Goal: Information Seeking & Learning: Learn about a topic

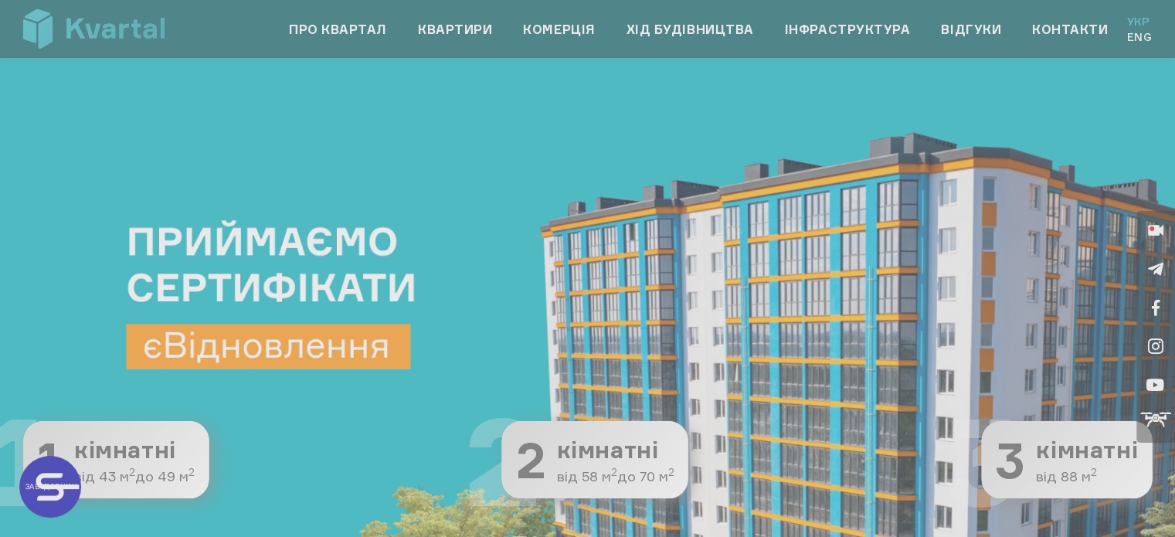
type input "+380"
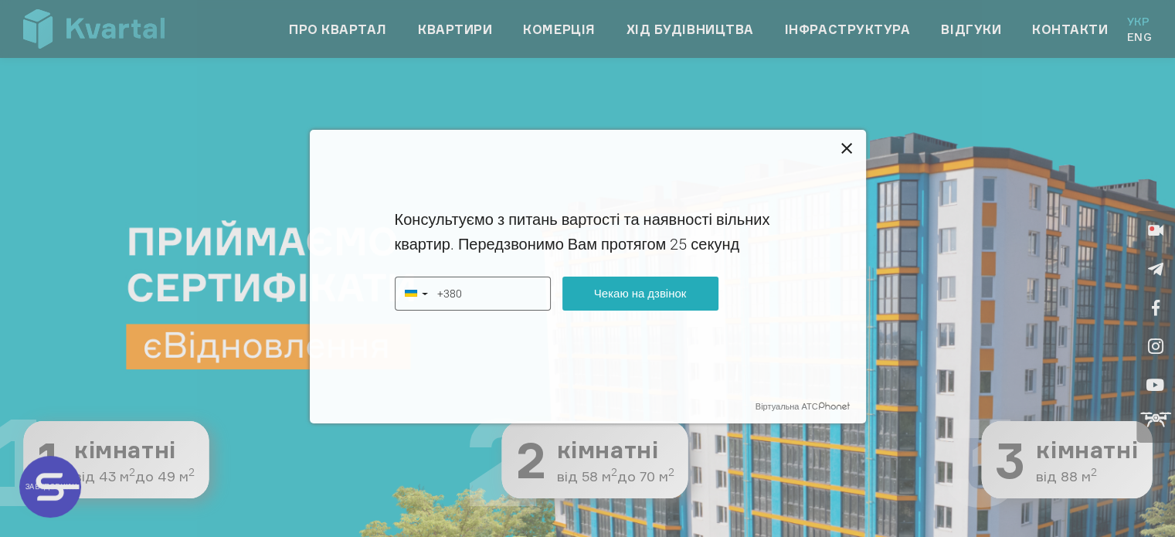
click at [842, 146] on icon at bounding box center [847, 148] width 19 height 19
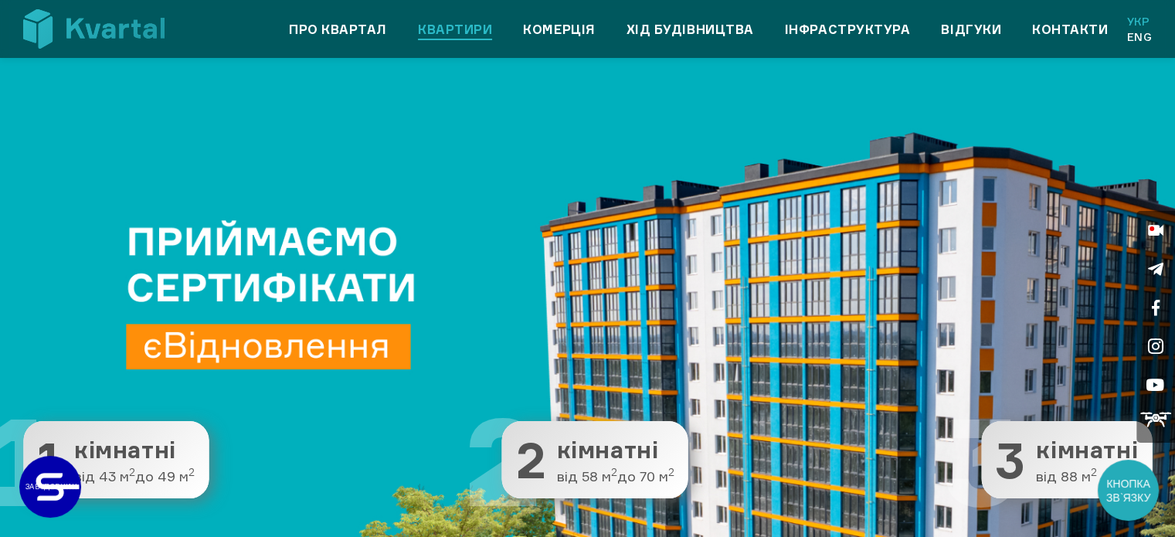
click at [478, 29] on link "Квартири" at bounding box center [455, 29] width 74 height 19
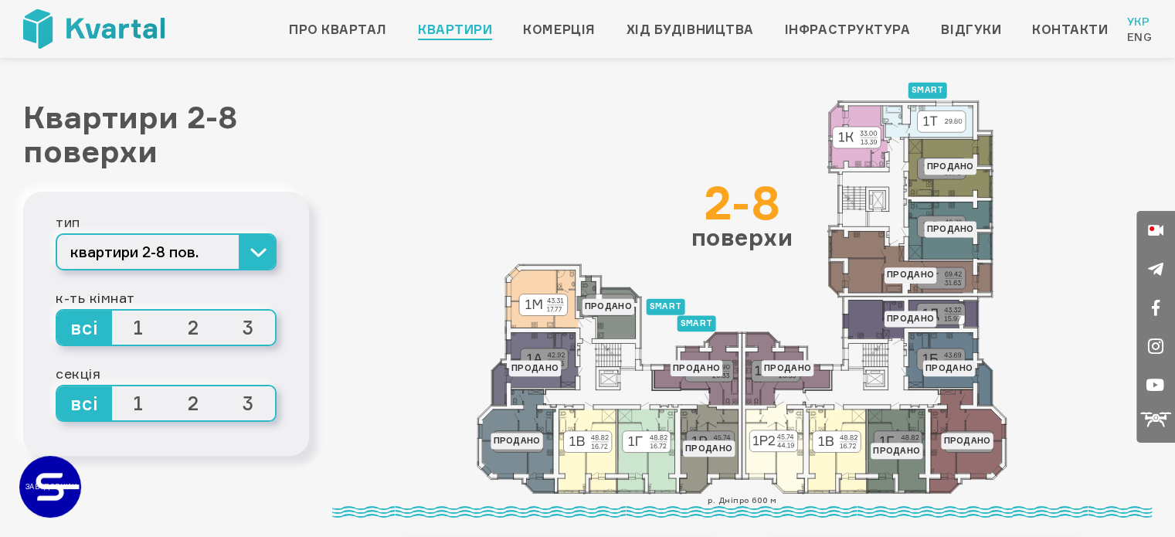
drag, startPoint x: 781, startPoint y: 301, endPoint x: 734, endPoint y: 226, distance: 89.2
click at [734, 226] on div "smart Продано Продано Продано Продано smart Продано Продано Продано Продано Про…" at bounding box center [742, 297] width 820 height 394
click at [773, 298] on icon at bounding box center [743, 297] width 530 height 394
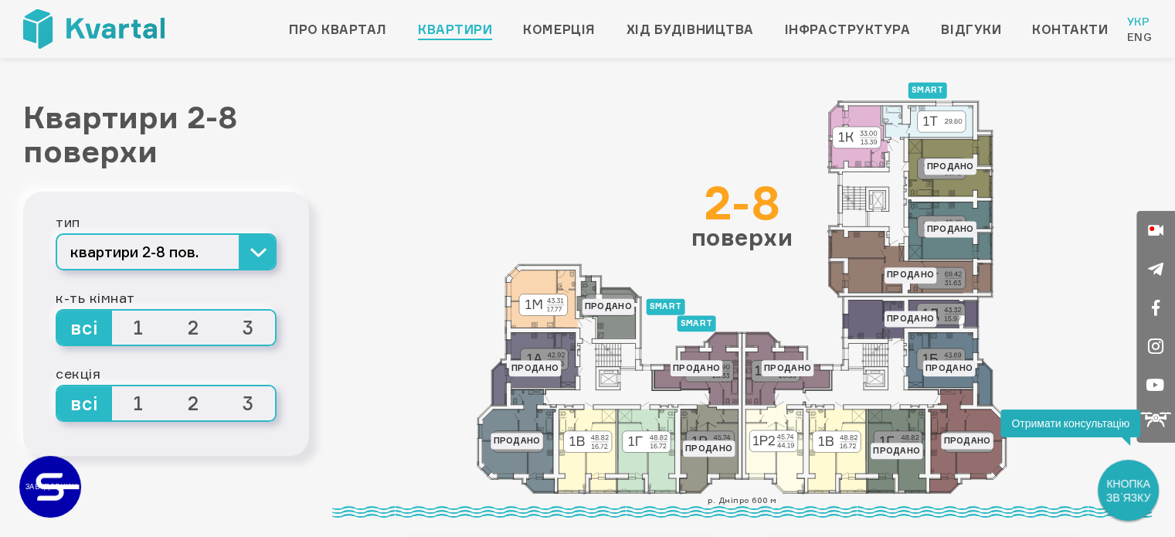
drag, startPoint x: 708, startPoint y: 203, endPoint x: 784, endPoint y: 209, distance: 75.9
click at [784, 209] on div "2-8" at bounding box center [743, 202] width 102 height 46
click at [742, 240] on div "2-8 поверхи" at bounding box center [743, 214] width 102 height 70
click at [942, 116] on icon at bounding box center [928, 122] width 90 height 32
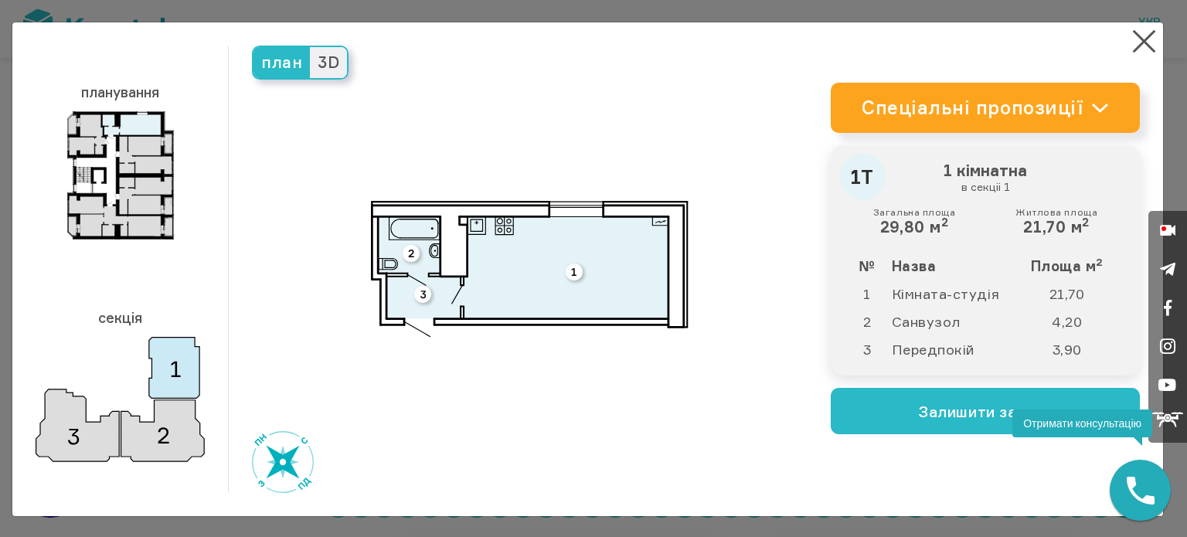
click at [77, 432] on img at bounding box center [120, 399] width 169 height 125
click at [1134, 41] on button "×" at bounding box center [1144, 41] width 30 height 30
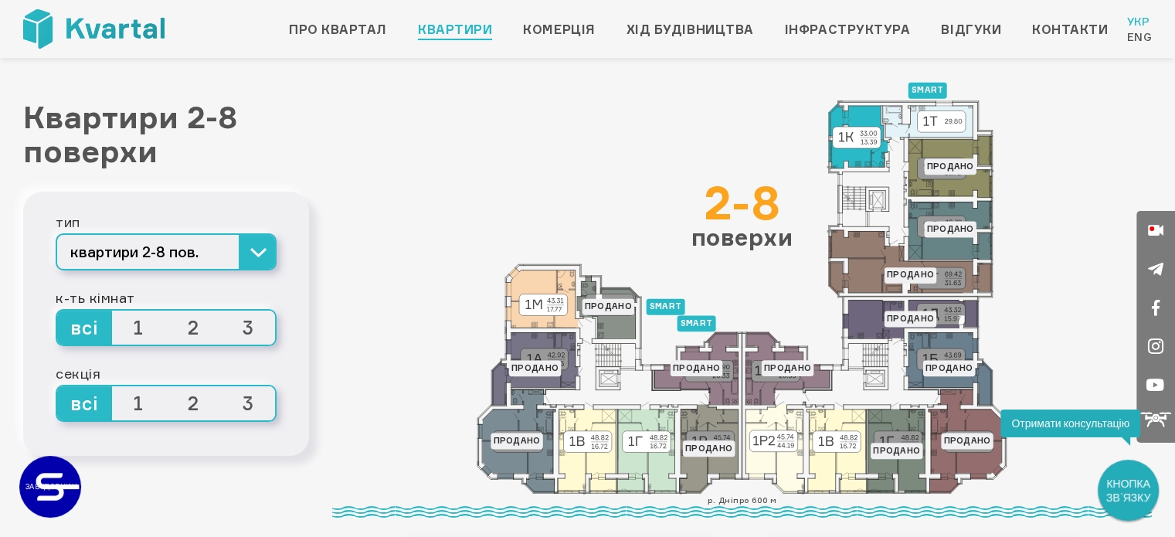
click at [866, 144] on icon at bounding box center [858, 136] width 59 height 65
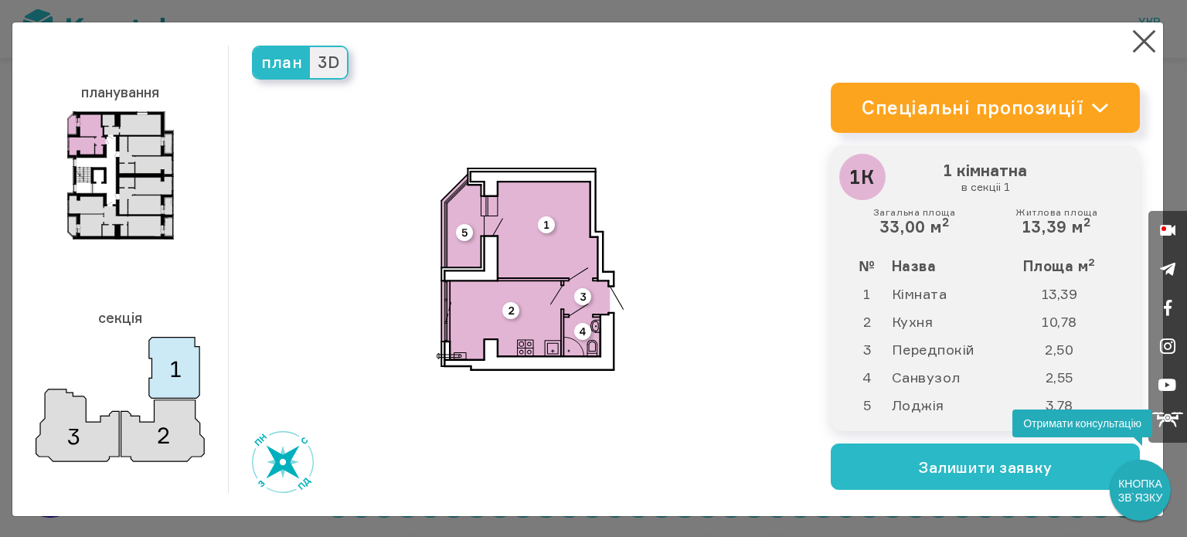
click at [166, 388] on img at bounding box center [120, 399] width 169 height 125
click at [165, 432] on img at bounding box center [120, 399] width 169 height 125
click at [66, 426] on img at bounding box center [120, 399] width 169 height 125
click at [207, 436] on div "планування секція" at bounding box center [132, 269] width 193 height 447
click at [1131, 39] on button "×" at bounding box center [1144, 41] width 30 height 30
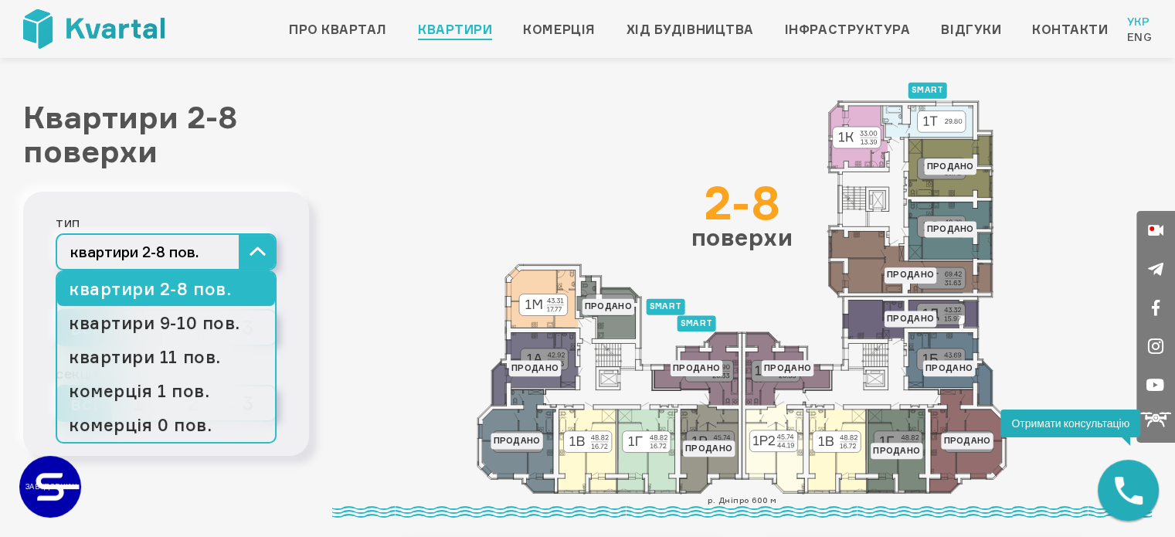
click at [263, 243] on button "квартири 2-8 пов." at bounding box center [166, 251] width 221 height 37
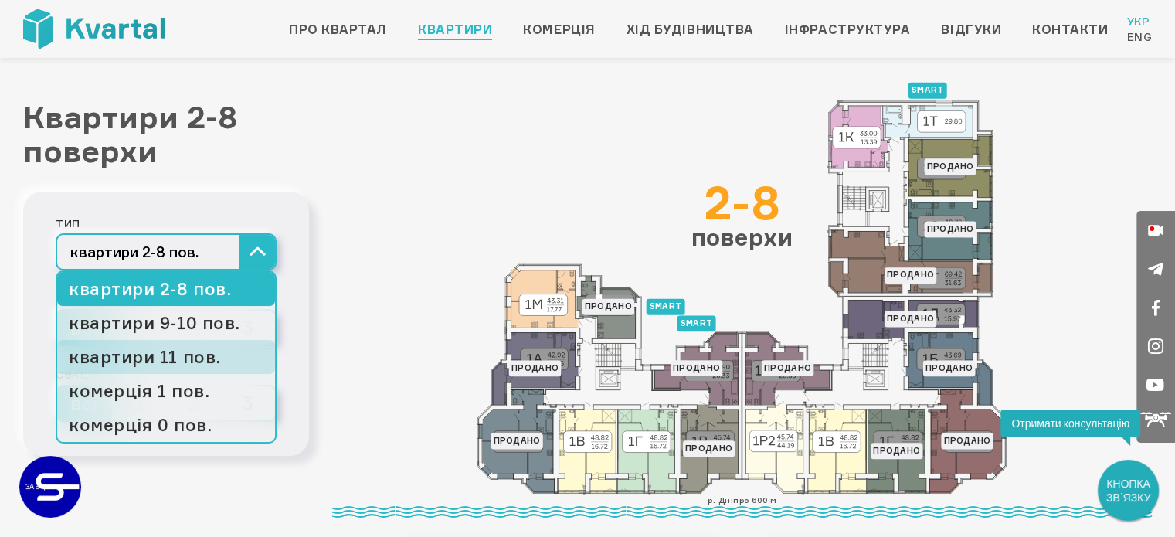
click at [214, 361] on link "квартири 11 пов." at bounding box center [166, 357] width 218 height 34
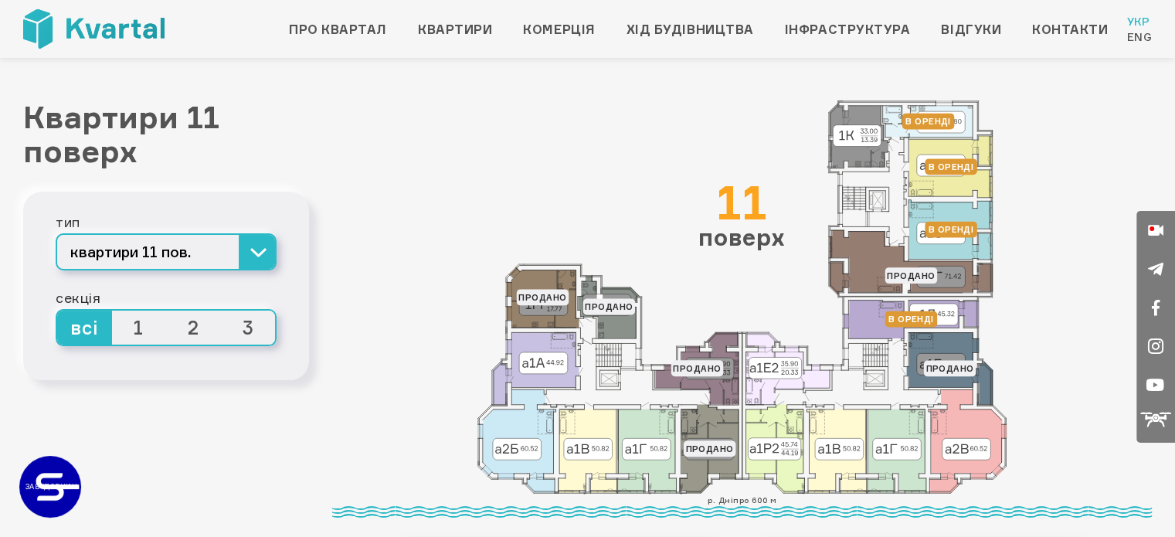
click at [143, 325] on span "1" at bounding box center [139, 328] width 55 height 34
click at [112, 311] on input "1" at bounding box center [112, 311] width 0 height 0
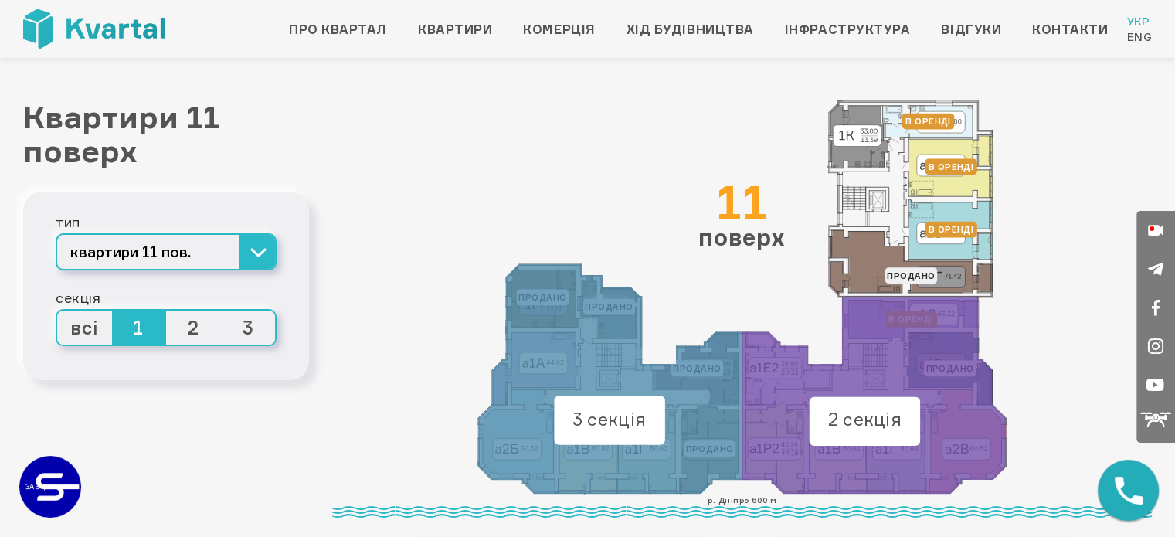
click at [201, 331] on span "2" at bounding box center [193, 328] width 55 height 34
click at [166, 311] on input "2" at bounding box center [166, 311] width 0 height 0
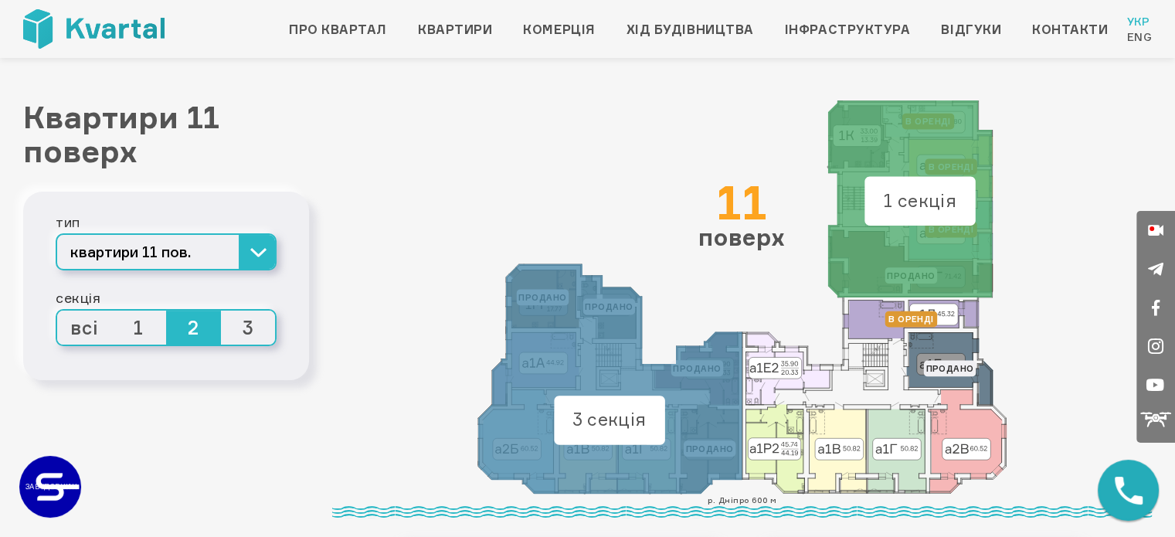
click at [247, 336] on span "3" at bounding box center [248, 328] width 55 height 34
click at [221, 311] on input "3" at bounding box center [221, 311] width 0 height 0
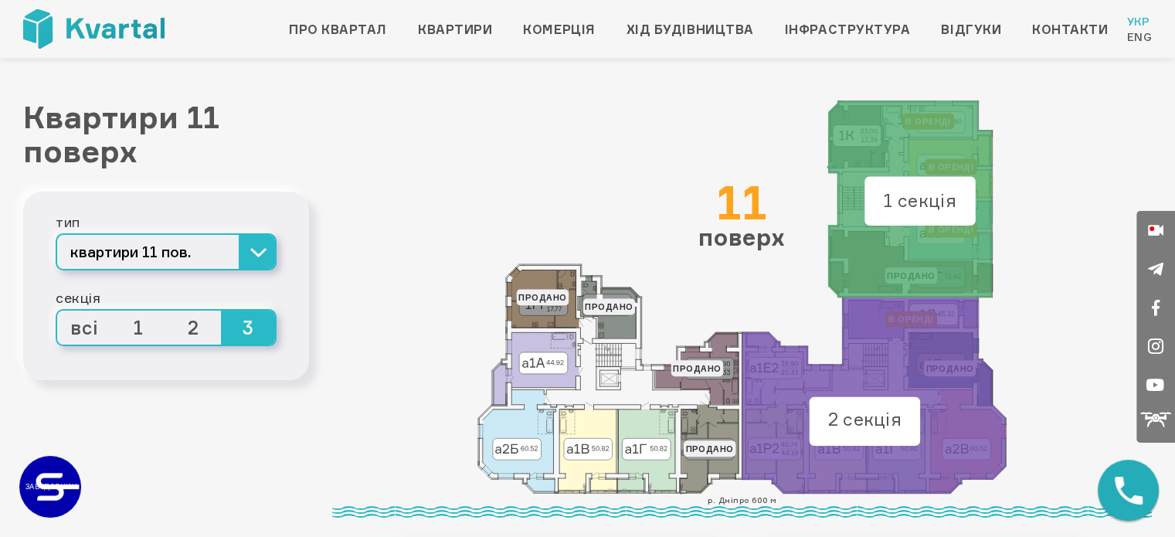
click at [131, 328] on span "1" at bounding box center [139, 328] width 55 height 34
click at [112, 311] on input "1" at bounding box center [112, 311] width 0 height 0
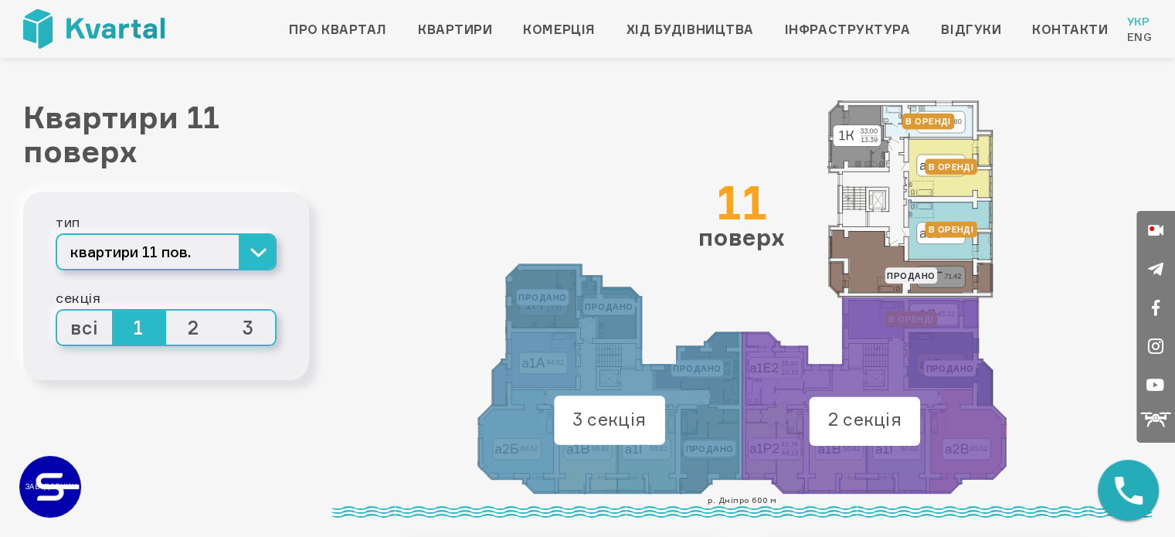
click at [176, 328] on span "2" at bounding box center [193, 328] width 55 height 34
click at [166, 311] on input "2" at bounding box center [166, 311] width 0 height 0
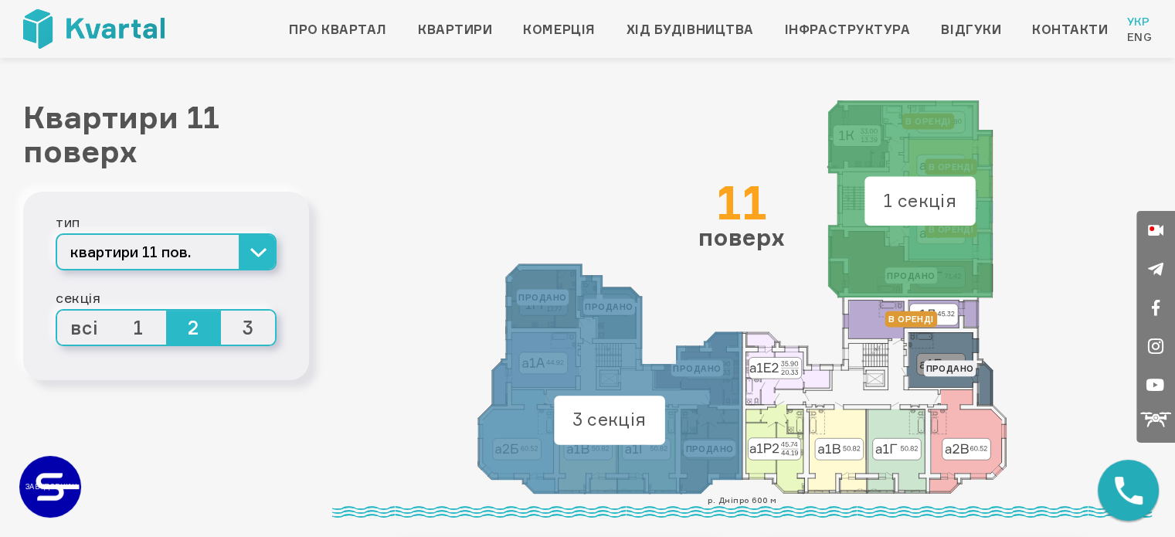
click at [252, 328] on span "3" at bounding box center [248, 328] width 55 height 34
click at [221, 311] on input "3" at bounding box center [221, 311] width 0 height 0
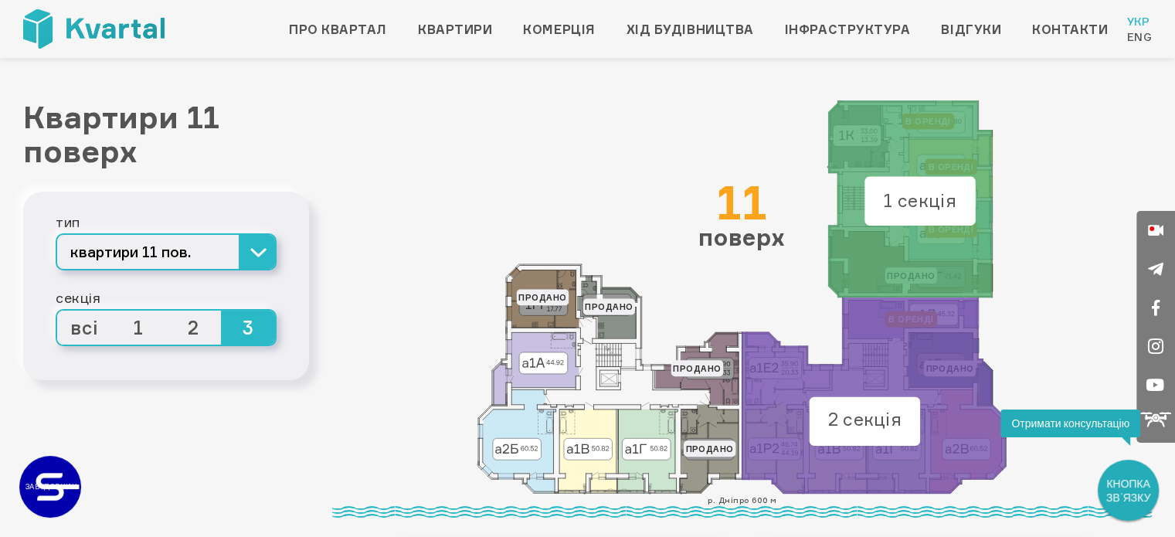
click at [139, 330] on span "1" at bounding box center [139, 328] width 55 height 34
click at [112, 311] on input "1" at bounding box center [112, 311] width 0 height 0
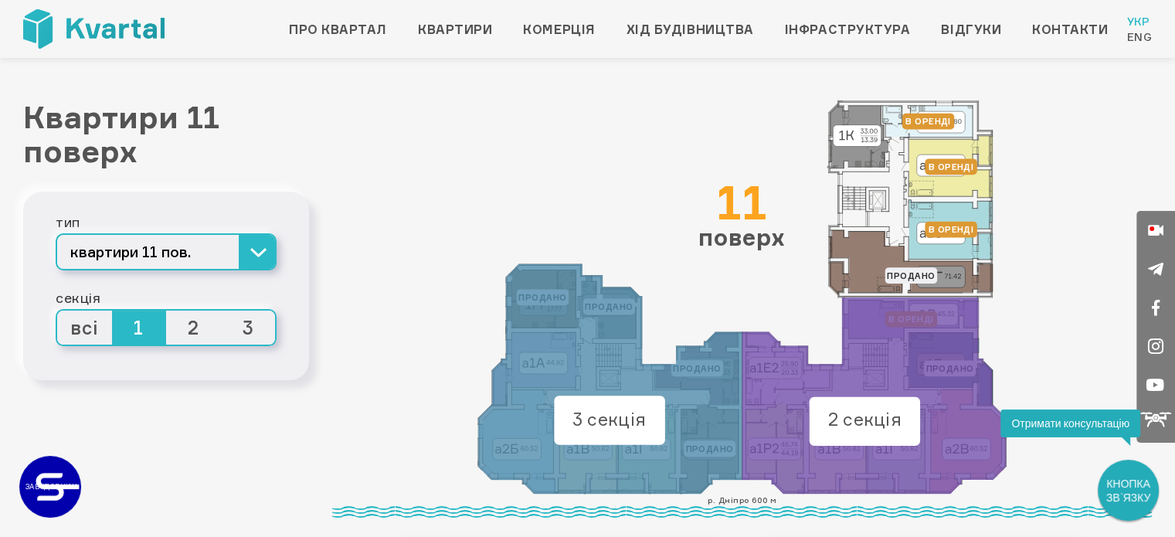
click at [92, 333] on span "всі" at bounding box center [84, 328] width 55 height 34
click at [57, 311] on input "всі" at bounding box center [57, 311] width 0 height 0
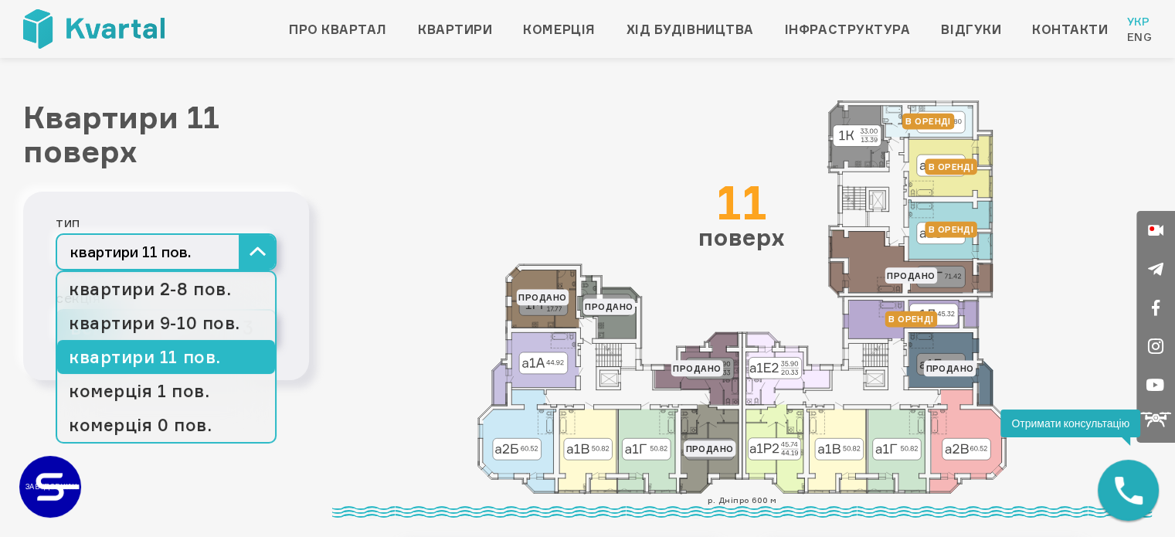
click at [260, 243] on button "квартири 11 пов." at bounding box center [166, 251] width 221 height 37
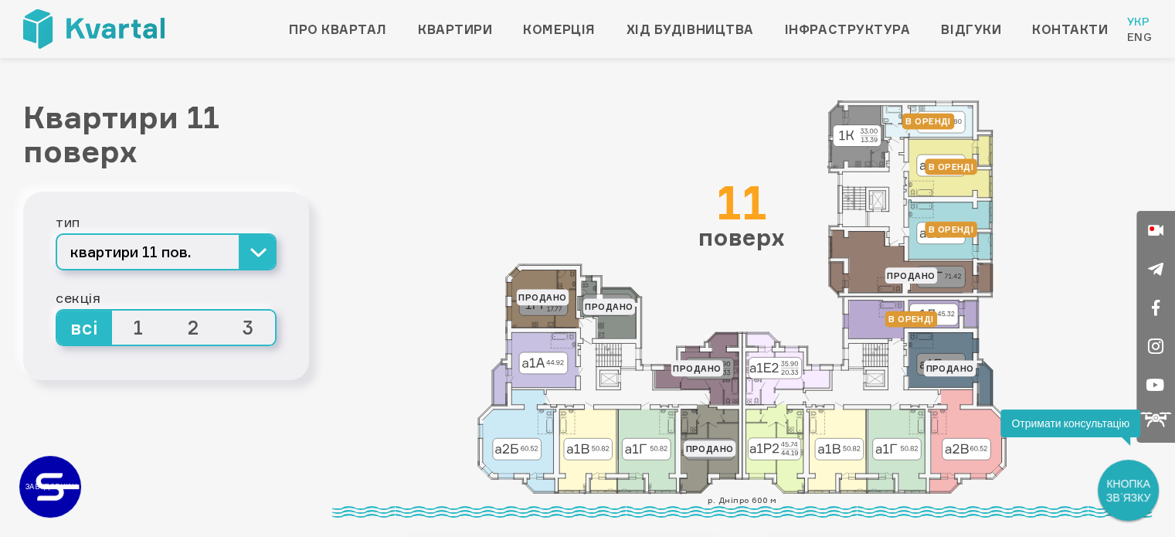
click at [155, 327] on span "1" at bounding box center [139, 328] width 55 height 34
click at [112, 311] on input "1" at bounding box center [112, 311] width 0 height 0
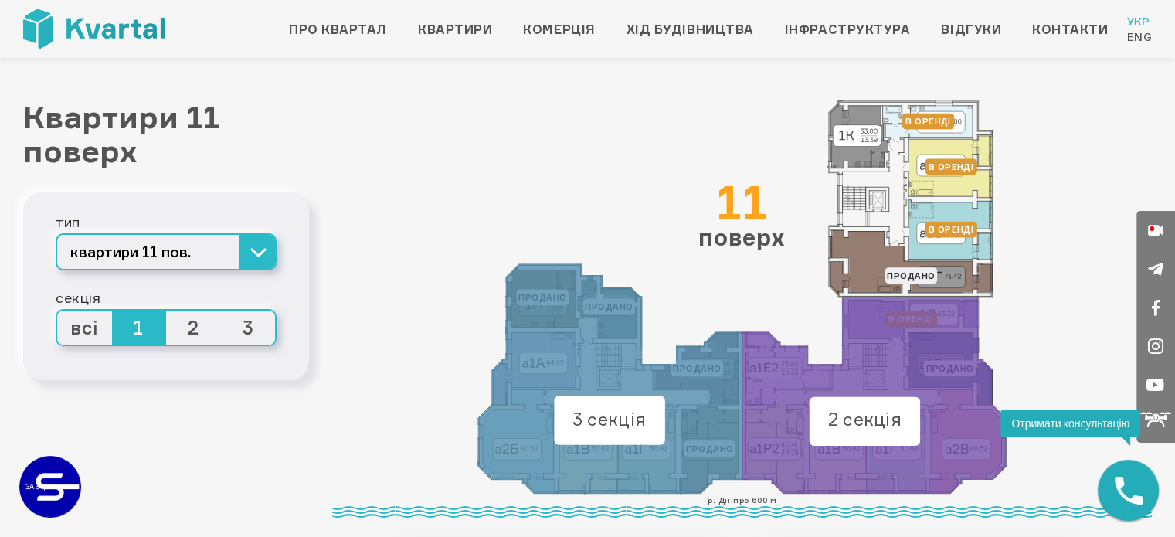
click at [192, 332] on span "2" at bounding box center [193, 328] width 55 height 34
click at [166, 311] on input "2" at bounding box center [166, 311] width 0 height 0
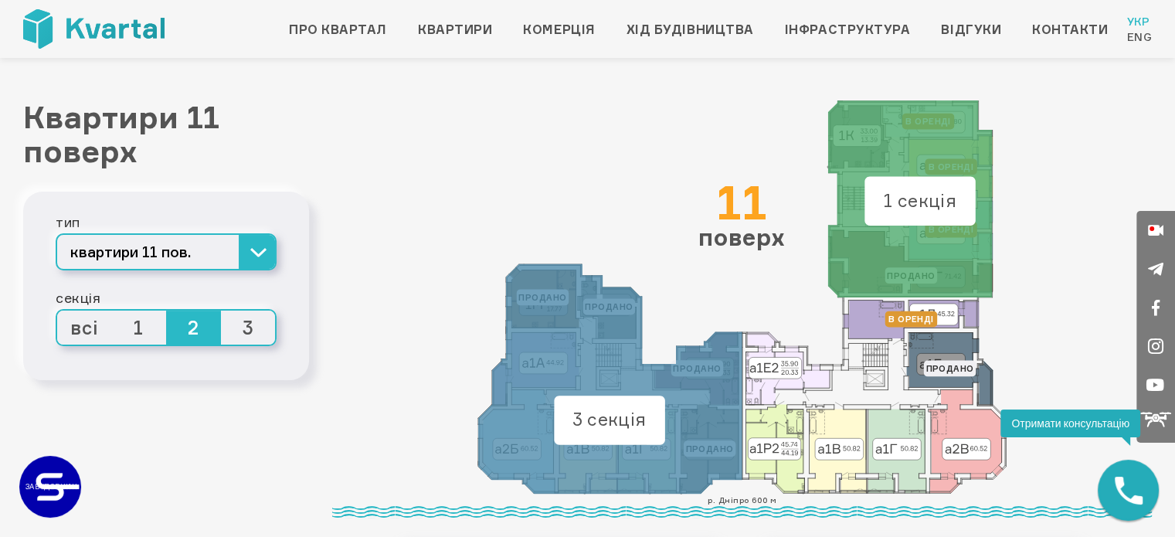
click at [241, 334] on span "3" at bounding box center [248, 328] width 55 height 34
click at [221, 311] on input "3" at bounding box center [221, 311] width 0 height 0
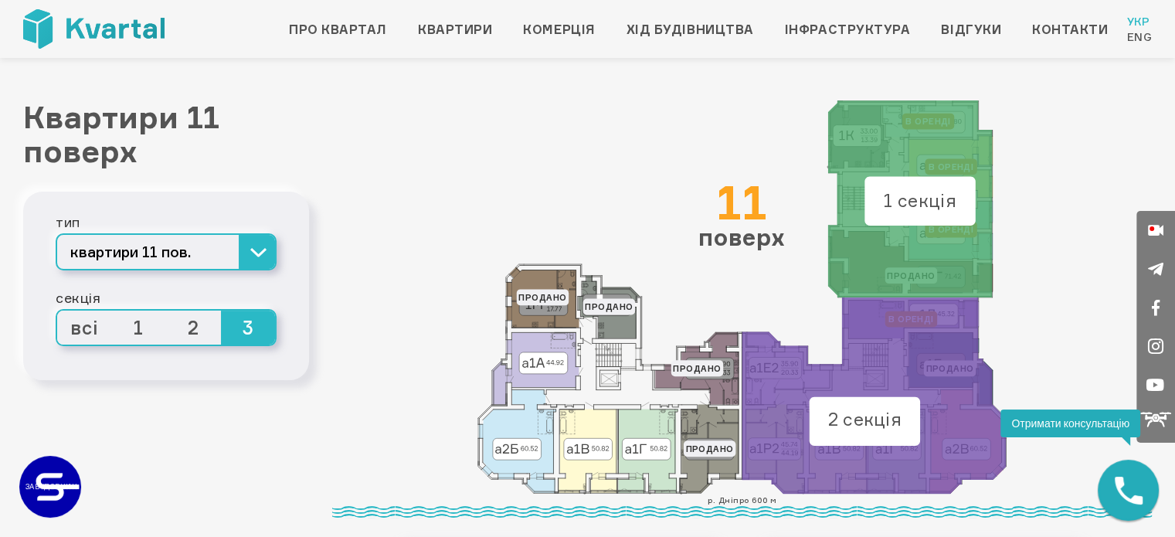
click at [142, 331] on span "1" at bounding box center [139, 328] width 55 height 34
click at [112, 311] on input "1" at bounding box center [112, 311] width 0 height 0
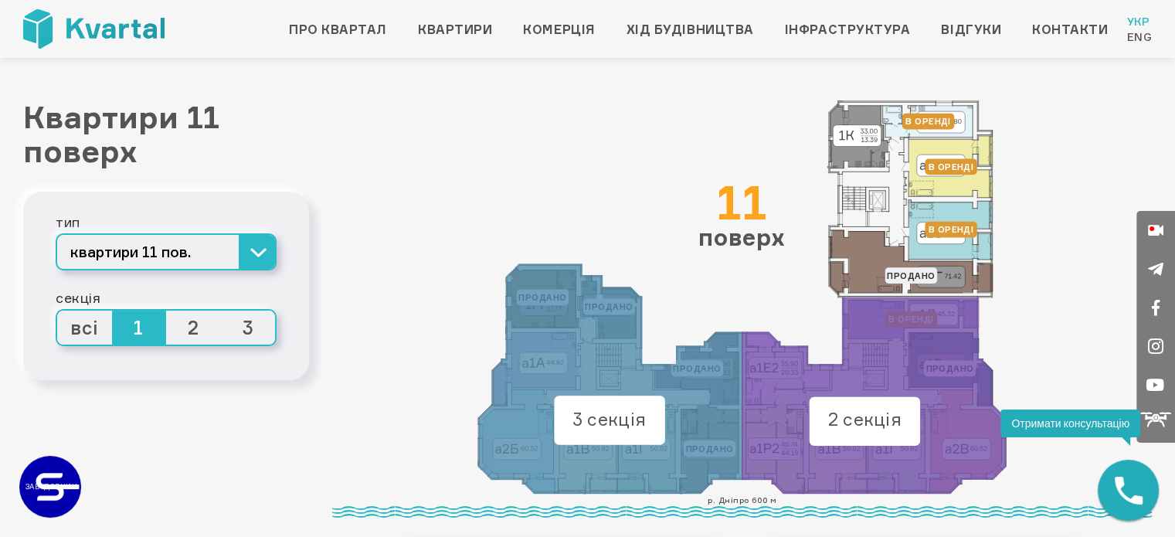
click at [65, 326] on span "всі" at bounding box center [84, 328] width 55 height 34
click at [57, 311] on input "всі" at bounding box center [57, 311] width 0 height 0
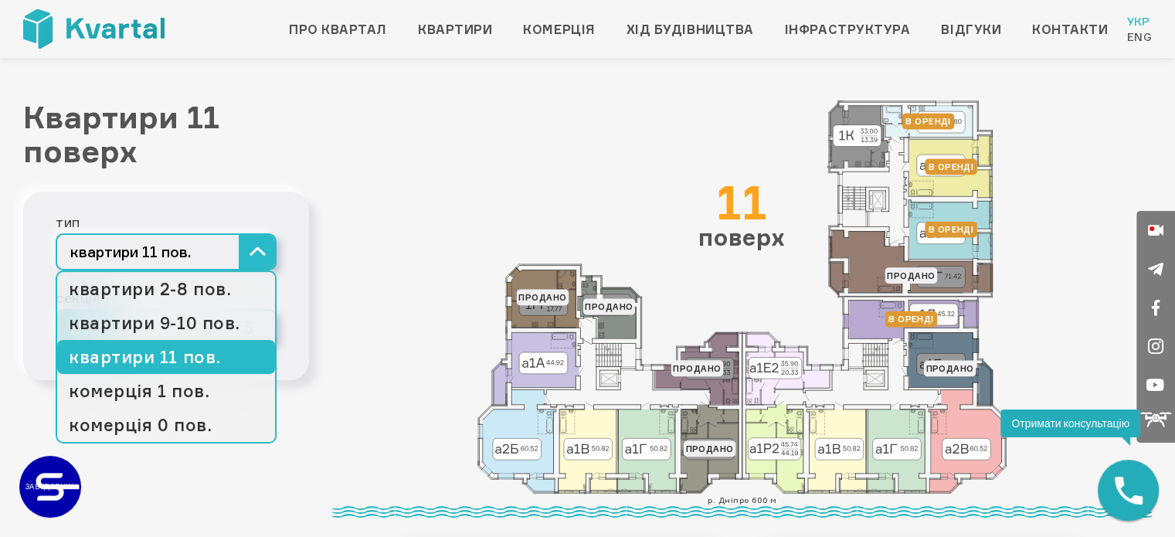
click at [233, 229] on div "тип" at bounding box center [166, 221] width 221 height 23
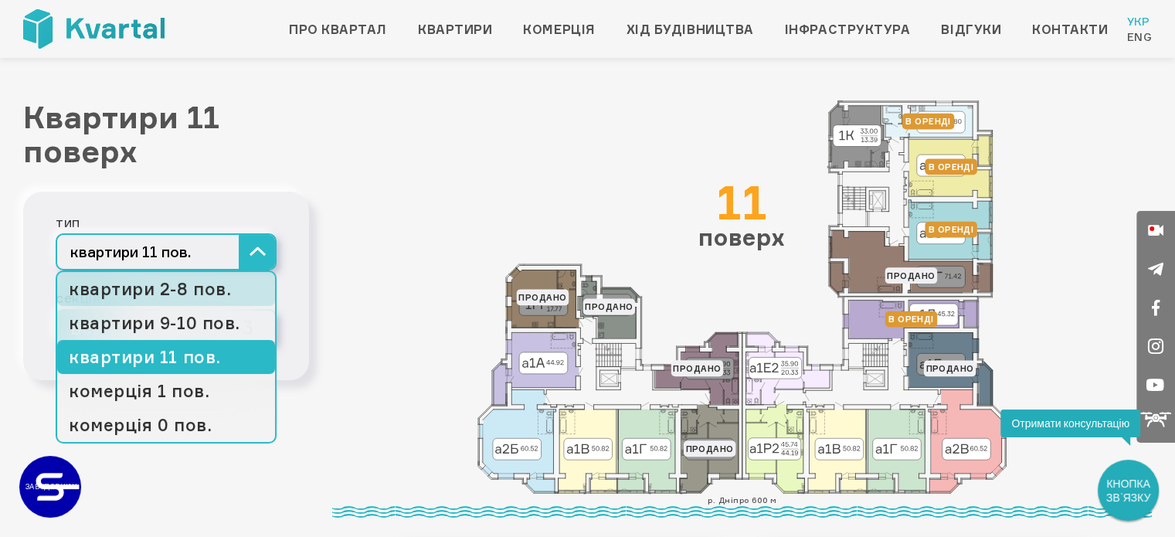
click at [209, 290] on link "квартири 2-8 пов." at bounding box center [166, 289] width 218 height 34
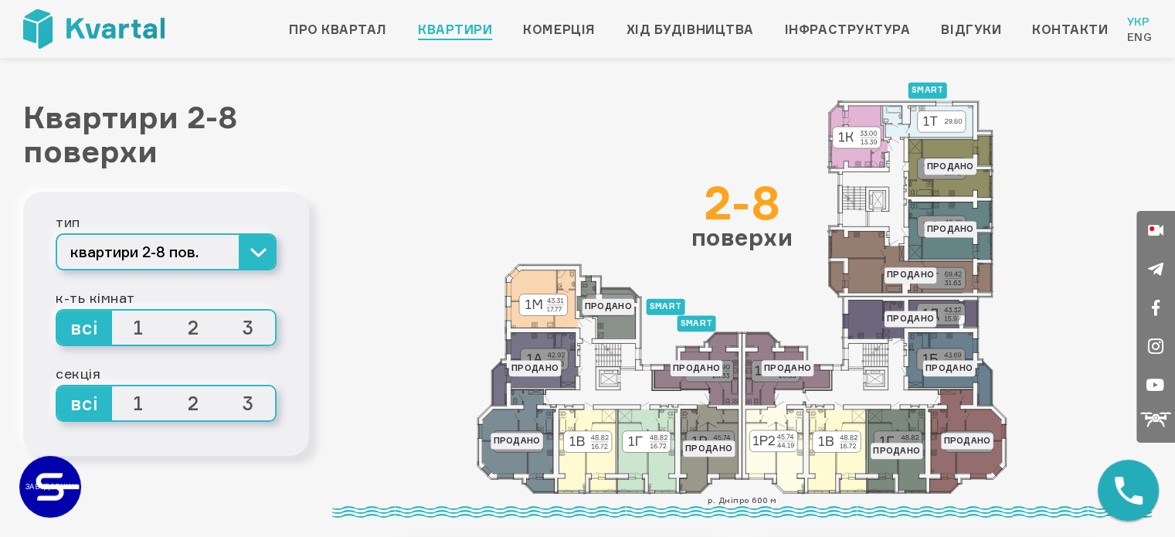
click at [139, 335] on span "1" at bounding box center [139, 328] width 55 height 34
click at [112, 311] on input "1" at bounding box center [112, 311] width 0 height 0
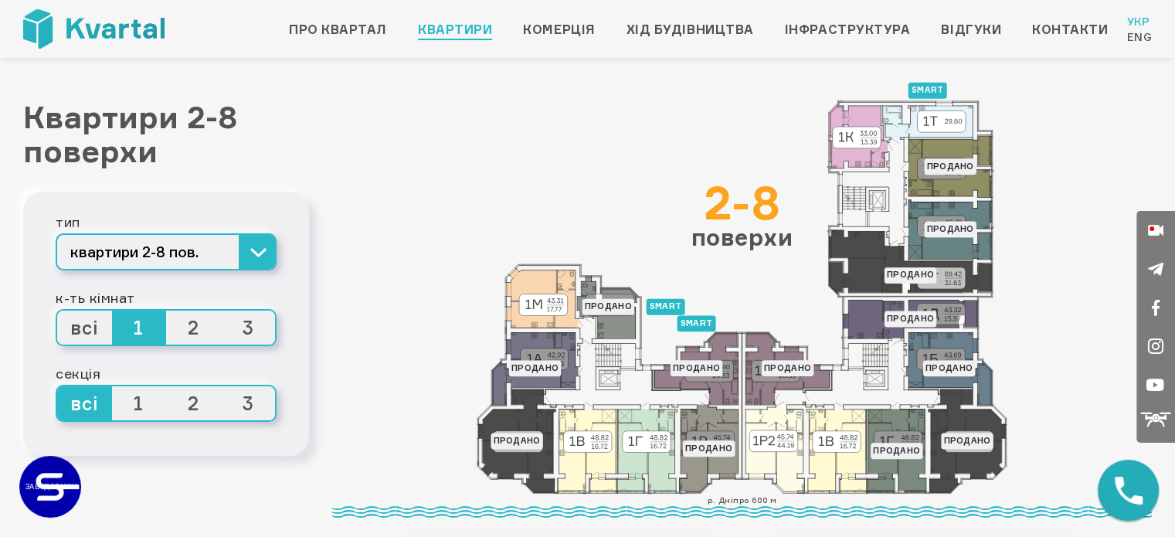
click at [187, 332] on span "2" at bounding box center [193, 328] width 55 height 34
click at [166, 311] on input "2" at bounding box center [166, 311] width 0 height 0
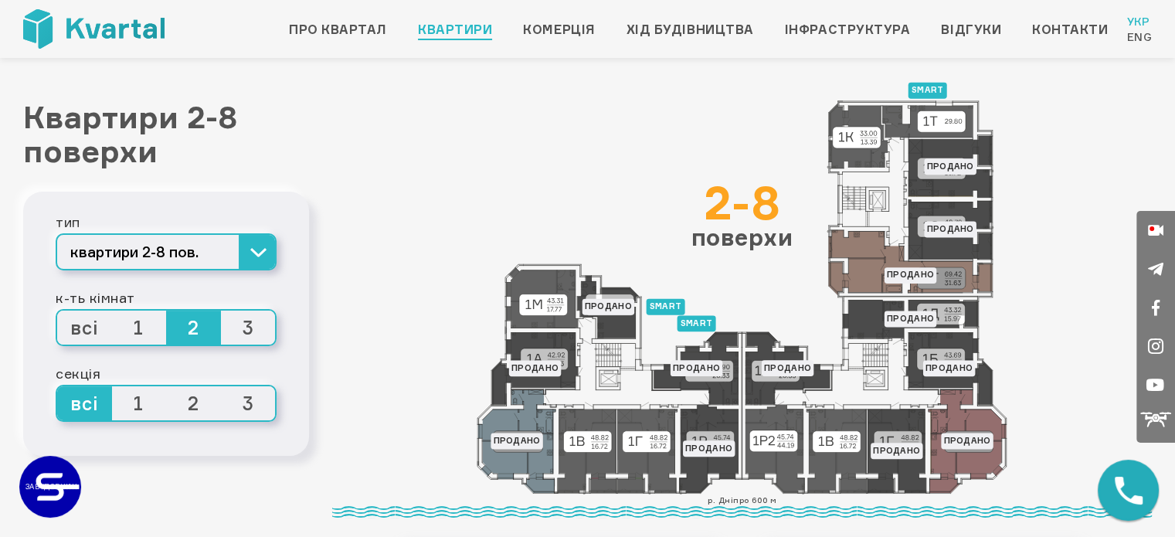
click at [139, 332] on span "1" at bounding box center [139, 328] width 55 height 34
click at [112, 311] on input "1" at bounding box center [112, 311] width 0 height 0
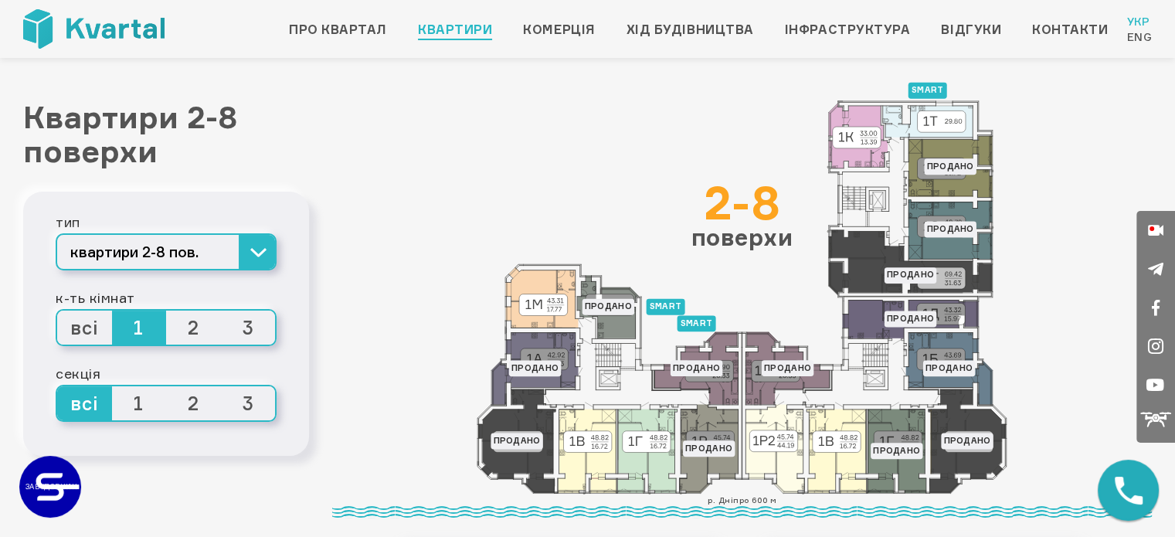
click at [71, 331] on span "всі" at bounding box center [84, 328] width 55 height 34
click at [57, 311] on input "всі" at bounding box center [57, 311] width 0 height 0
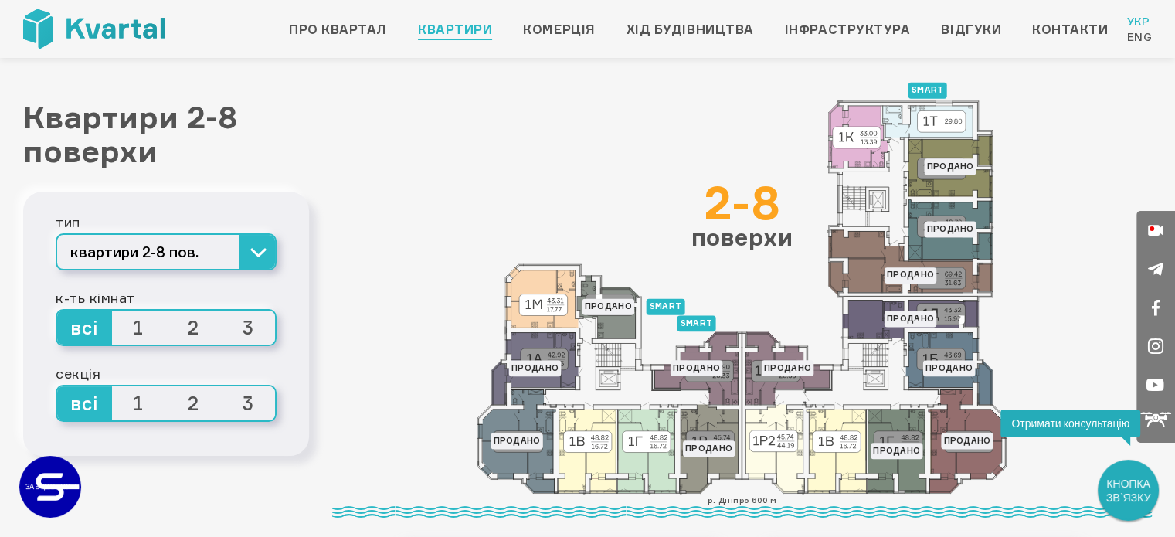
click at [139, 328] on span "1" at bounding box center [139, 328] width 55 height 34
click at [112, 311] on input "1" at bounding box center [112, 311] width 0 height 0
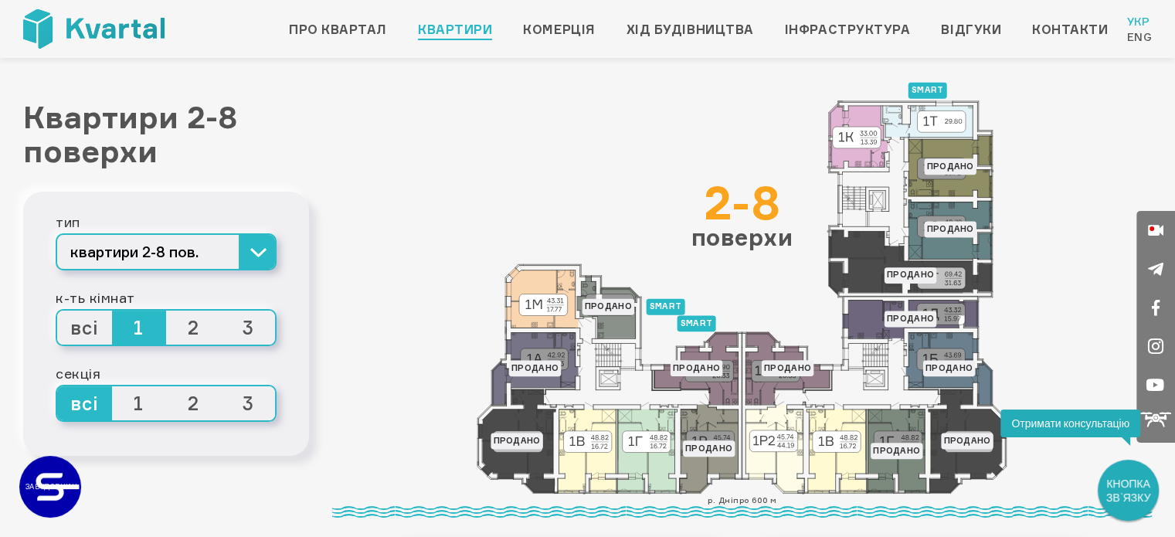
click at [194, 330] on span "2" at bounding box center [193, 328] width 55 height 34
click at [166, 311] on input "2" at bounding box center [166, 311] width 0 height 0
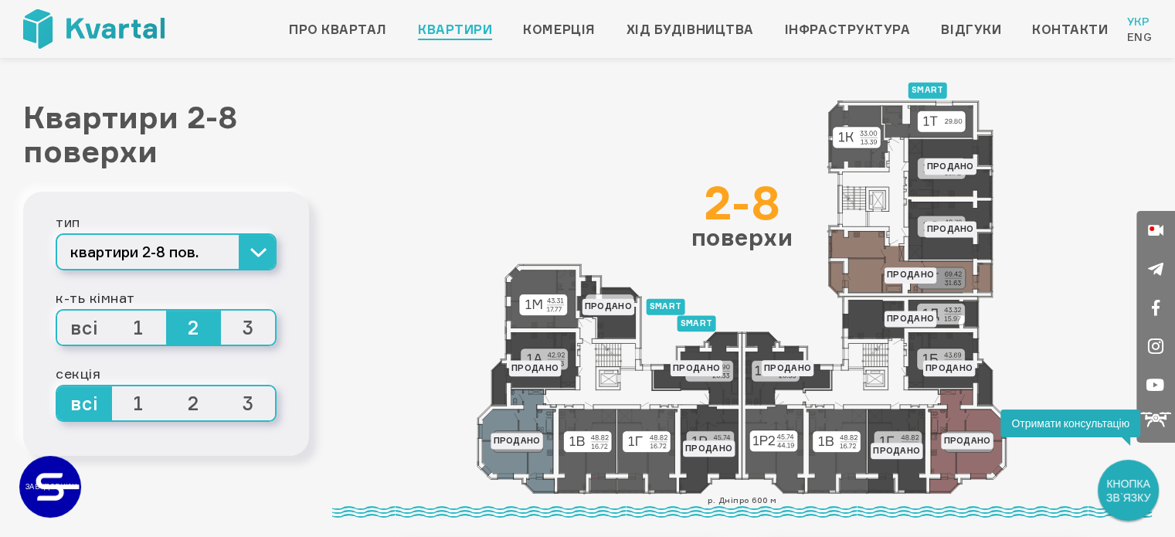
click at [280, 330] on div "тип квартири 2-8 пов. квартири 2-8 пов. квартири 9-10 пов. квартири 11 пов. ком…" at bounding box center [166, 324] width 286 height 264
click at [257, 332] on span "3" at bounding box center [248, 328] width 55 height 34
click at [221, 311] on input "3" at bounding box center [221, 311] width 0 height 0
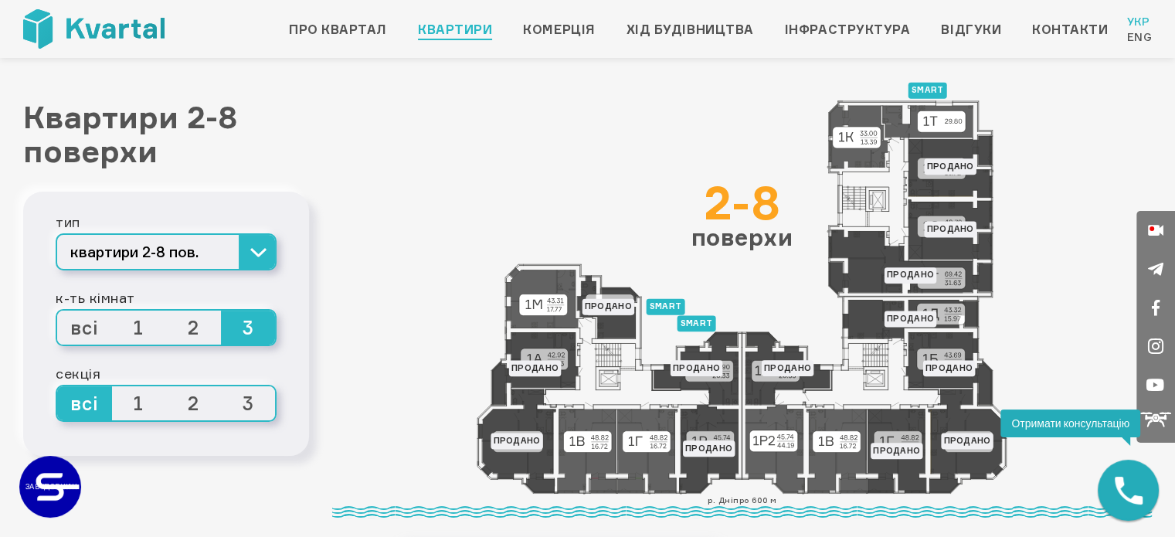
click at [144, 332] on span "1" at bounding box center [139, 328] width 55 height 34
click at [112, 311] on input "1" at bounding box center [112, 311] width 0 height 0
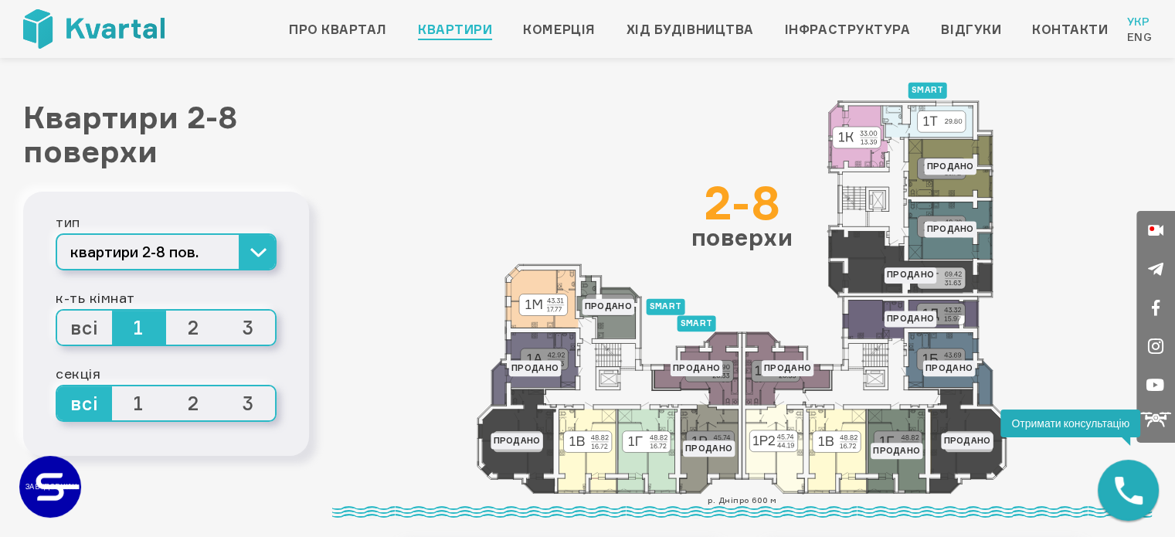
click at [107, 332] on span "всі" at bounding box center [84, 328] width 55 height 34
click at [57, 311] on input "всі" at bounding box center [57, 311] width 0 height 0
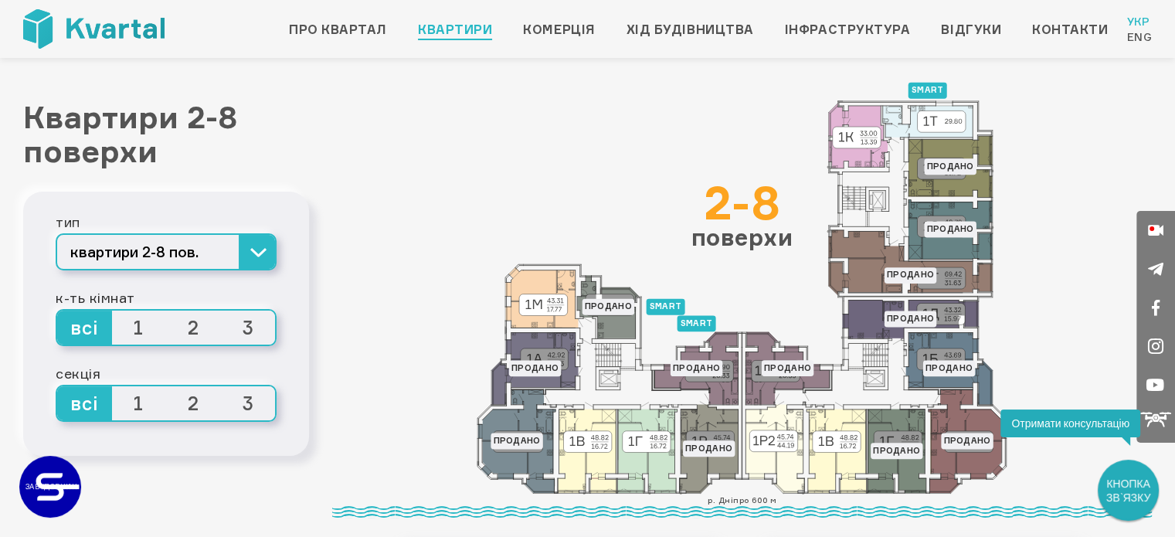
click at [249, 398] on span "3" at bounding box center [248, 403] width 55 height 34
click at [221, 386] on input "3" at bounding box center [221, 386] width 0 height 0
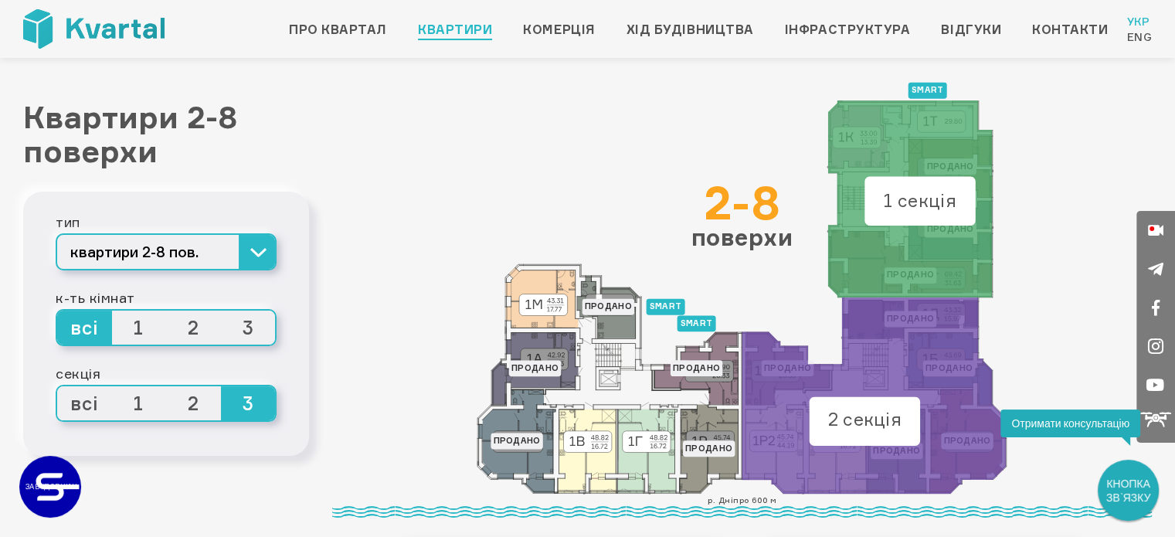
click at [206, 399] on span "2" at bounding box center [193, 403] width 55 height 34
click at [166, 386] on input "2" at bounding box center [166, 386] width 0 height 0
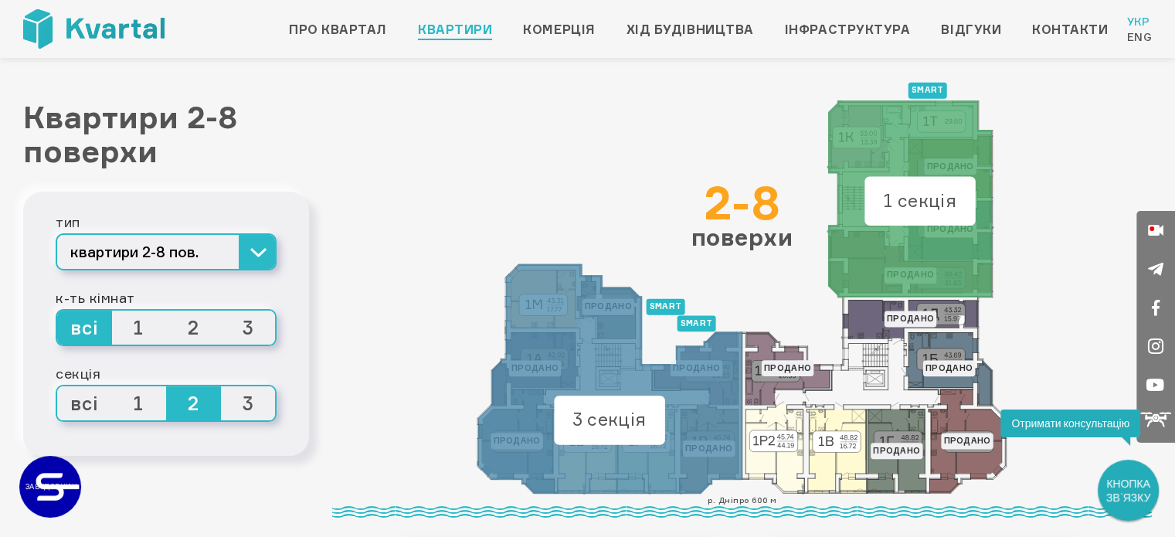
click at [148, 395] on span "1" at bounding box center [139, 403] width 55 height 34
click at [112, 386] on input "1" at bounding box center [112, 386] width 0 height 0
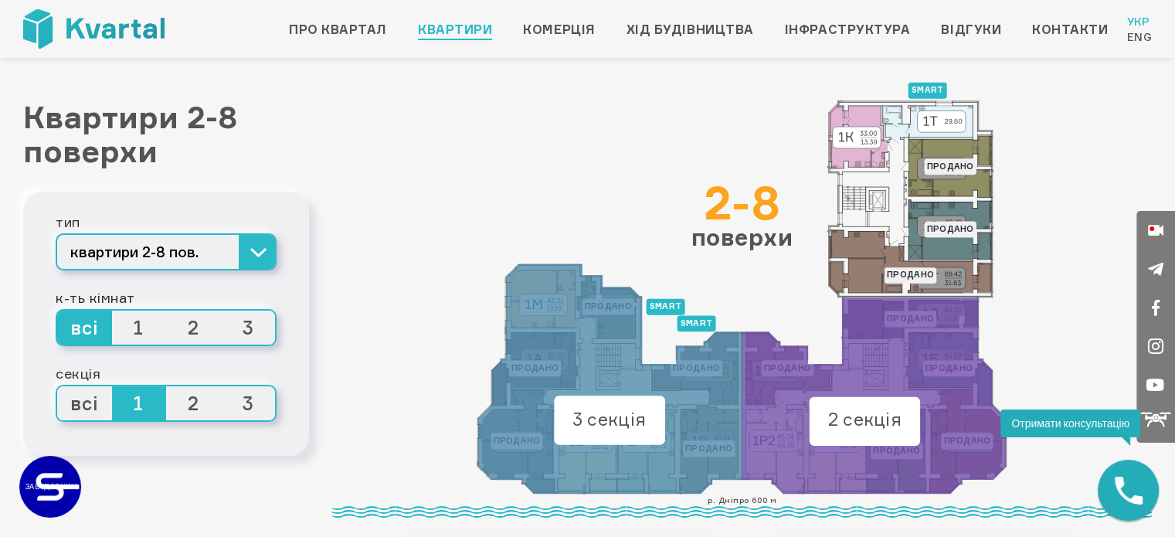
click at [83, 401] on span "всі" at bounding box center [84, 403] width 55 height 34
click at [57, 386] on input "всі" at bounding box center [57, 386] width 0 height 0
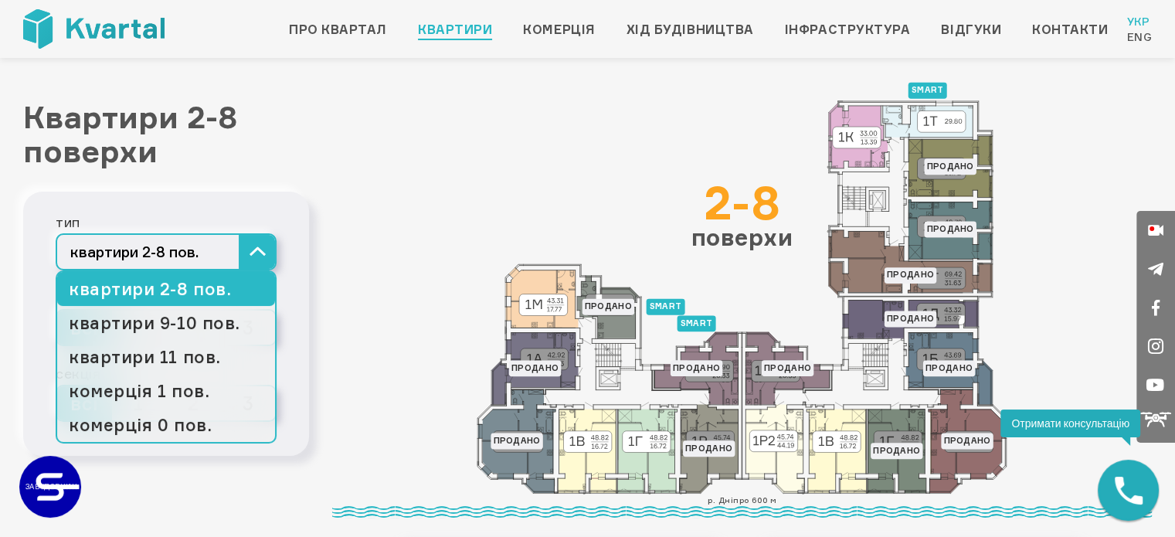
click at [255, 250] on button "квартири 2-8 пов." at bounding box center [166, 251] width 221 height 37
click at [261, 253] on button "квартири 2-8 пов." at bounding box center [166, 251] width 221 height 37
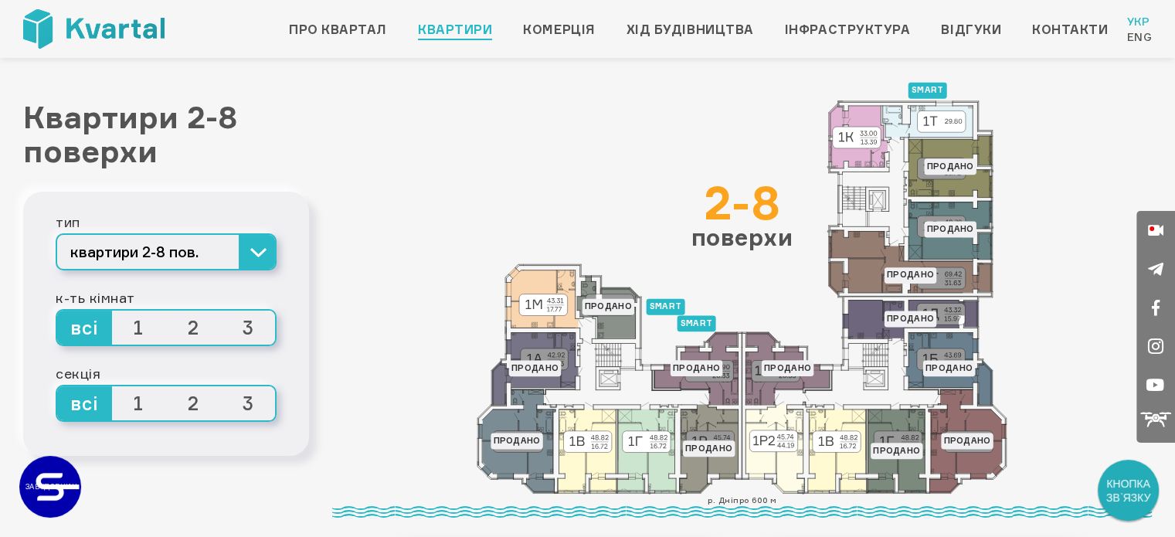
drag, startPoint x: 728, startPoint y: 510, endPoint x: 863, endPoint y: 514, distance: 135.3
click at [862, 514] on div at bounding box center [742, 512] width 820 height 12
click at [1150, 420] on icon at bounding box center [1156, 419] width 31 height 31
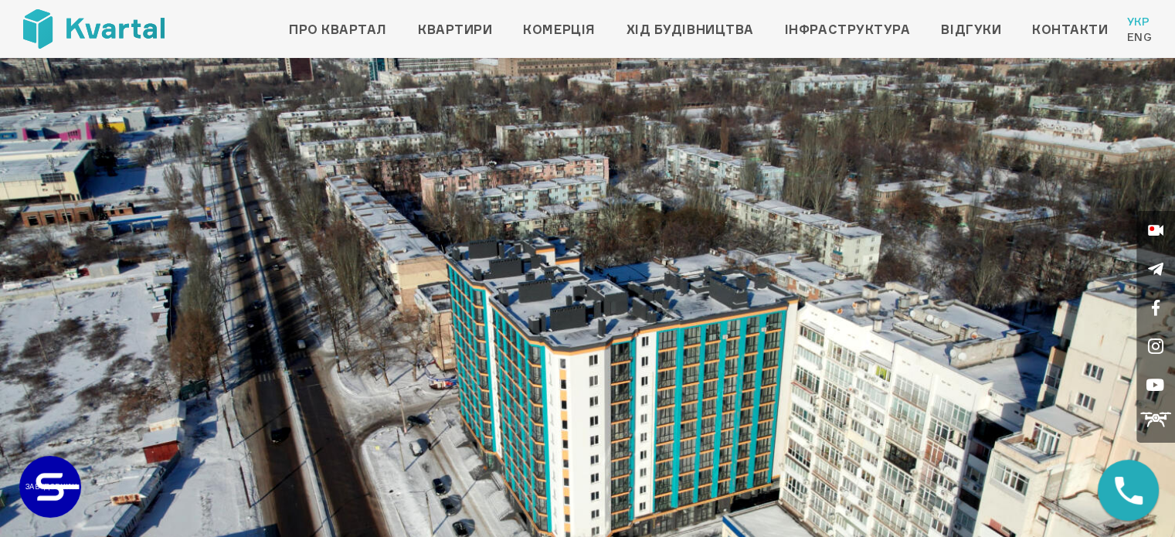
drag, startPoint x: 674, startPoint y: 352, endPoint x: 778, endPoint y: 209, distance: 176.3
click at [778, 209] on img at bounding box center [587, 388] width 1175 height 661
drag, startPoint x: 580, startPoint y: 386, endPoint x: 751, endPoint y: 424, distance: 175.1
click at [763, 432] on img at bounding box center [587, 388] width 1175 height 661
drag, startPoint x: 588, startPoint y: 392, endPoint x: 475, endPoint y: 392, distance: 112.8
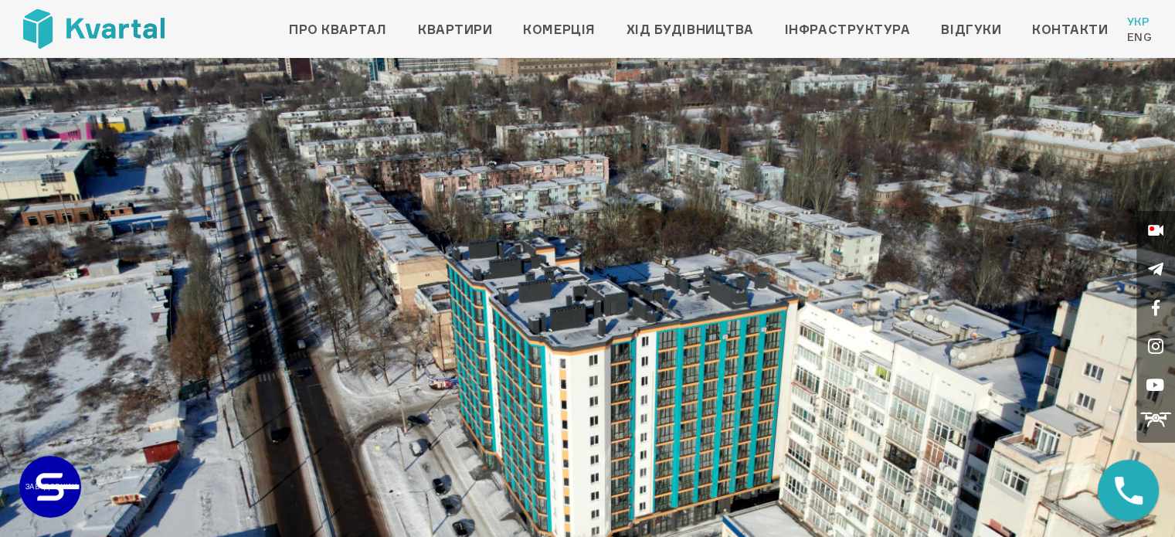
click at [479, 392] on img at bounding box center [587, 388] width 1175 height 661
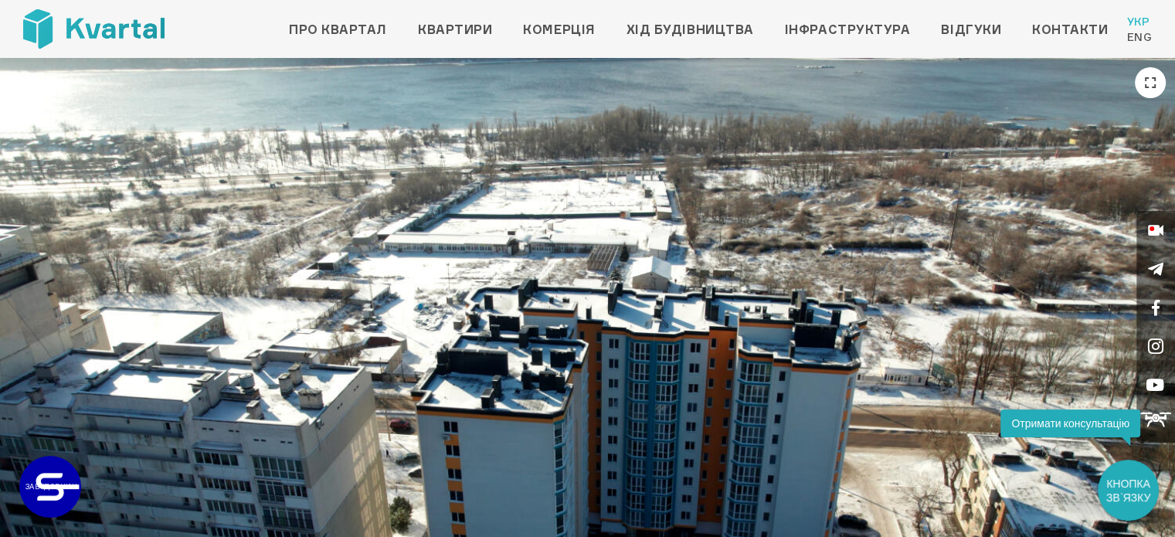
click at [830, 359] on img at bounding box center [587, 388] width 1175 height 661
drag, startPoint x: 712, startPoint y: 419, endPoint x: 707, endPoint y: 301, distance: 118.3
click at [707, 301] on img at bounding box center [587, 388] width 1175 height 661
drag, startPoint x: 673, startPoint y: 352, endPoint x: 666, endPoint y: 403, distance: 51.5
click at [667, 403] on img at bounding box center [587, 388] width 1175 height 661
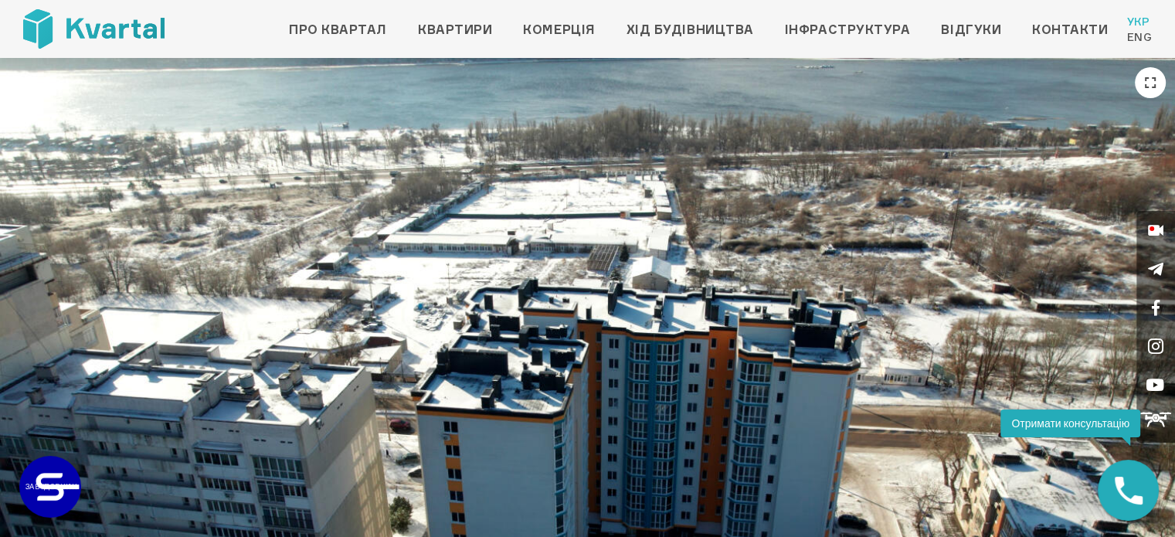
click at [647, 364] on img at bounding box center [587, 388] width 1175 height 661
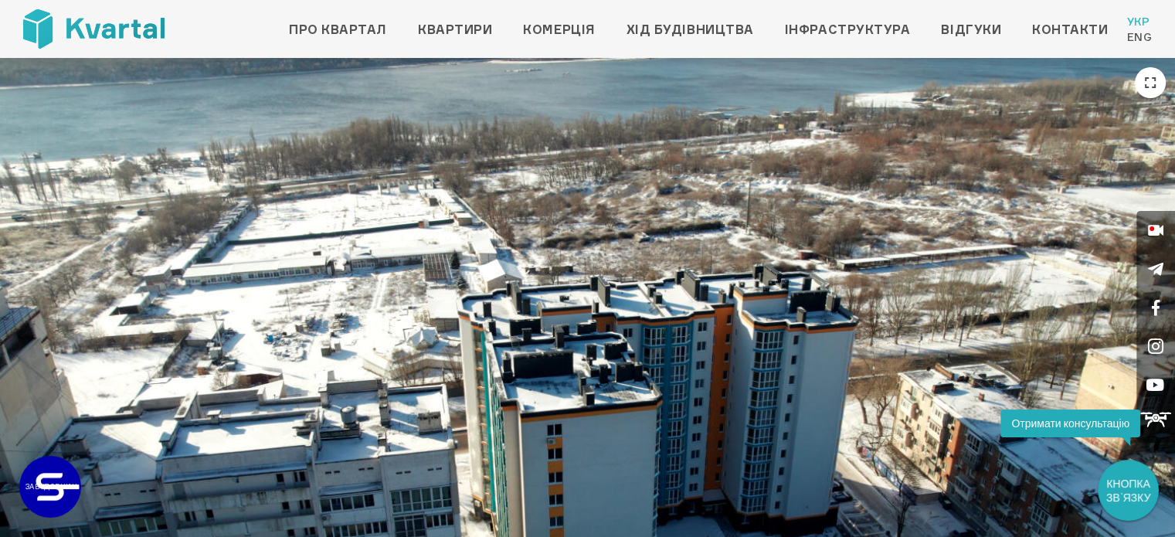
drag, startPoint x: 762, startPoint y: 370, endPoint x: 784, endPoint y: 280, distance: 93.0
click at [784, 280] on img at bounding box center [587, 388] width 1175 height 661
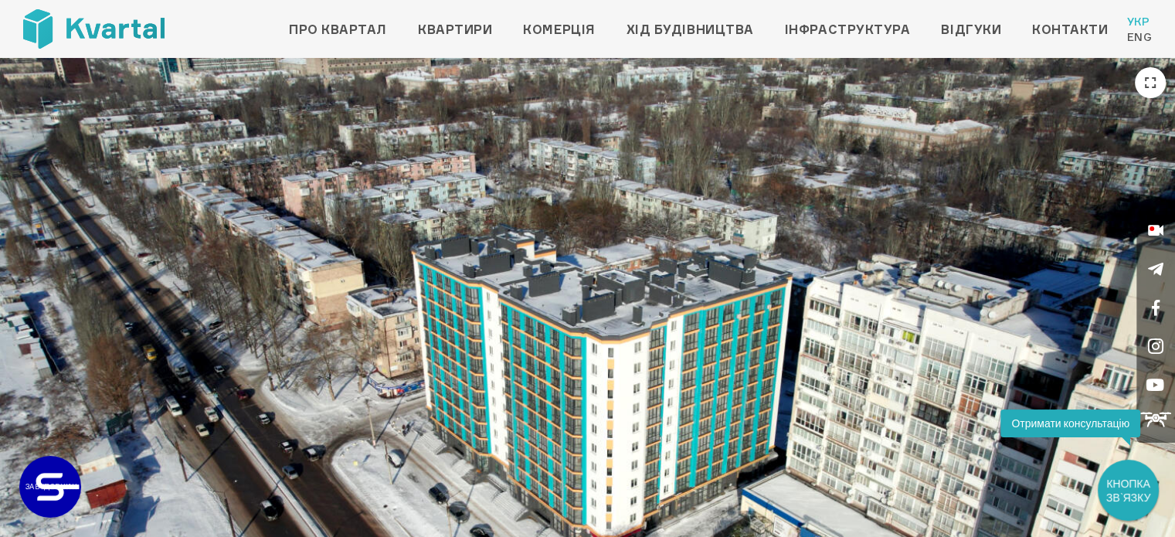
drag, startPoint x: 727, startPoint y: 324, endPoint x: 998, endPoint y: 352, distance: 272.0
click at [998, 352] on img at bounding box center [587, 388] width 1175 height 661
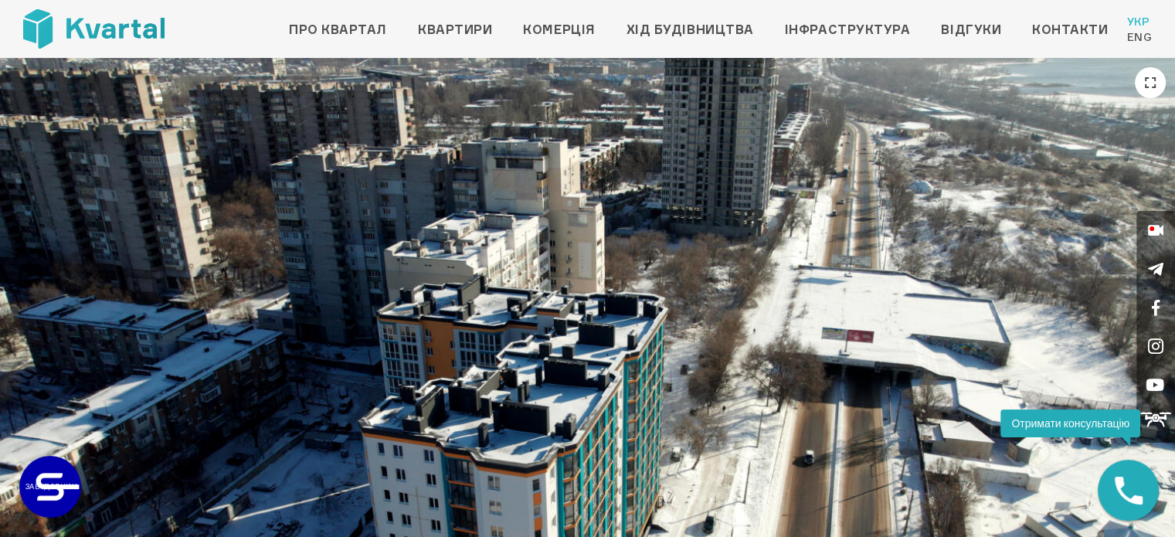
drag, startPoint x: 458, startPoint y: 358, endPoint x: 646, endPoint y: 382, distance: 189.4
click at [673, 380] on img at bounding box center [587, 388] width 1175 height 661
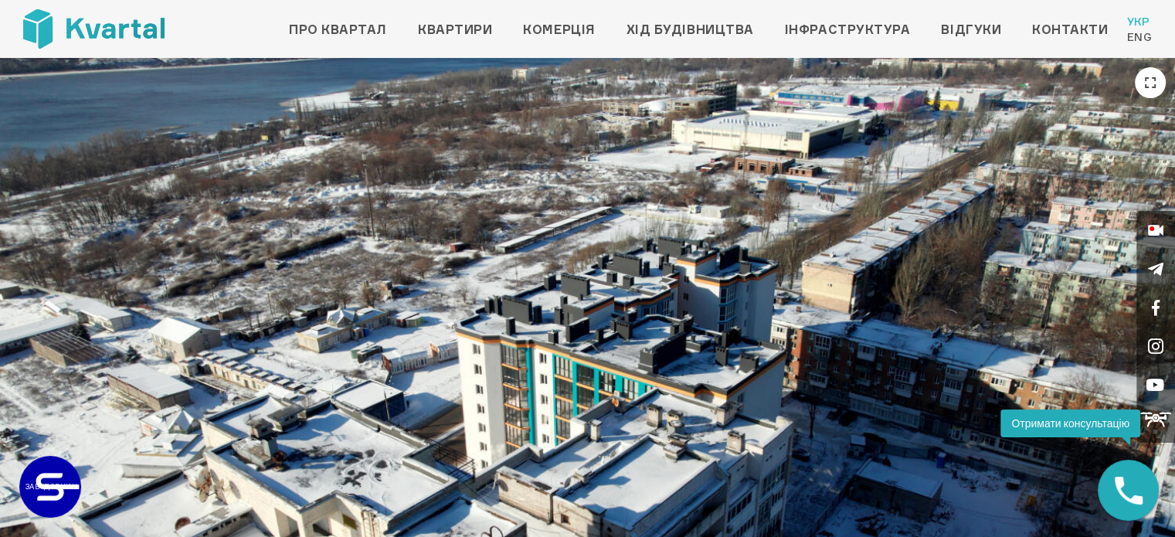
drag, startPoint x: 396, startPoint y: 386, endPoint x: 648, endPoint y: 400, distance: 252.3
click at [648, 400] on img at bounding box center [587, 388] width 1175 height 661
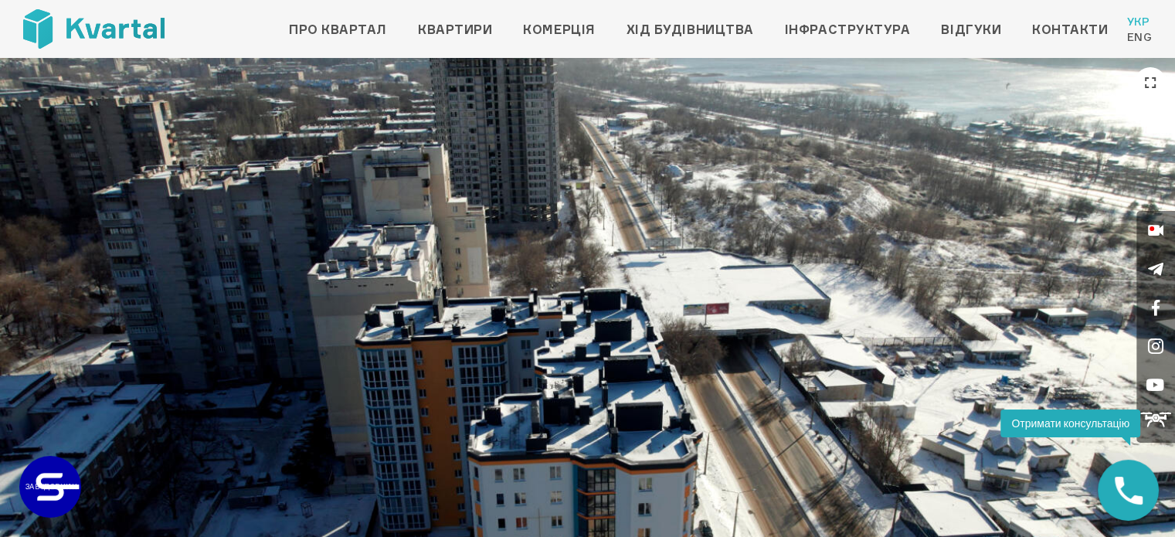
drag, startPoint x: 733, startPoint y: 391, endPoint x: 512, endPoint y: 439, distance: 225.4
click at [512, 439] on img at bounding box center [587, 388] width 1175 height 661
drag, startPoint x: 448, startPoint y: 515, endPoint x: 450, endPoint y: 494, distance: 21.8
click at [450, 494] on img at bounding box center [587, 388] width 1175 height 661
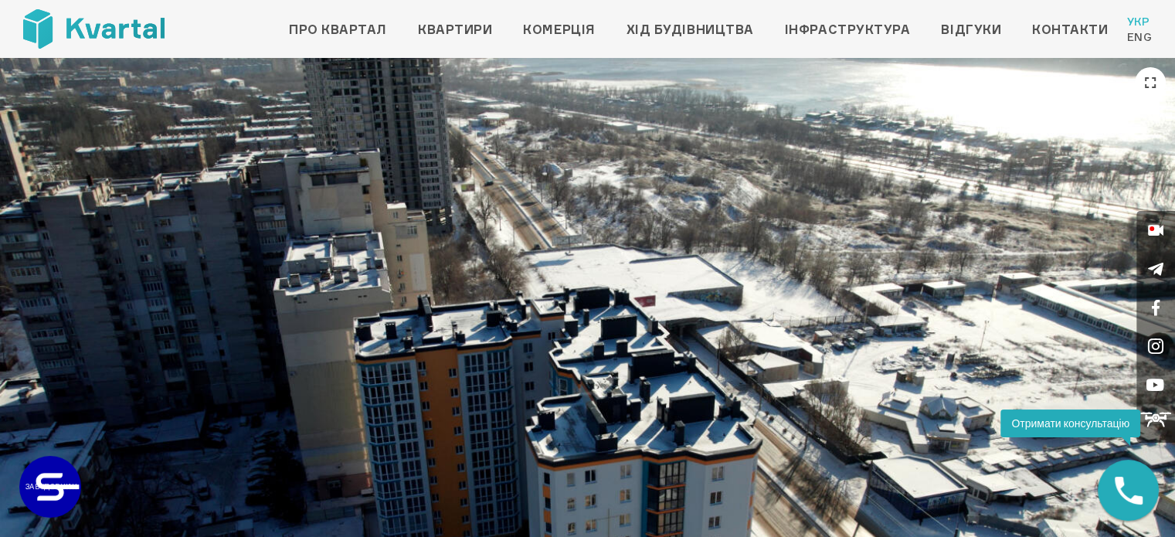
drag, startPoint x: 423, startPoint y: 515, endPoint x: 439, endPoint y: 509, distance: 16.4
click at [439, 509] on img at bounding box center [587, 388] width 1175 height 661
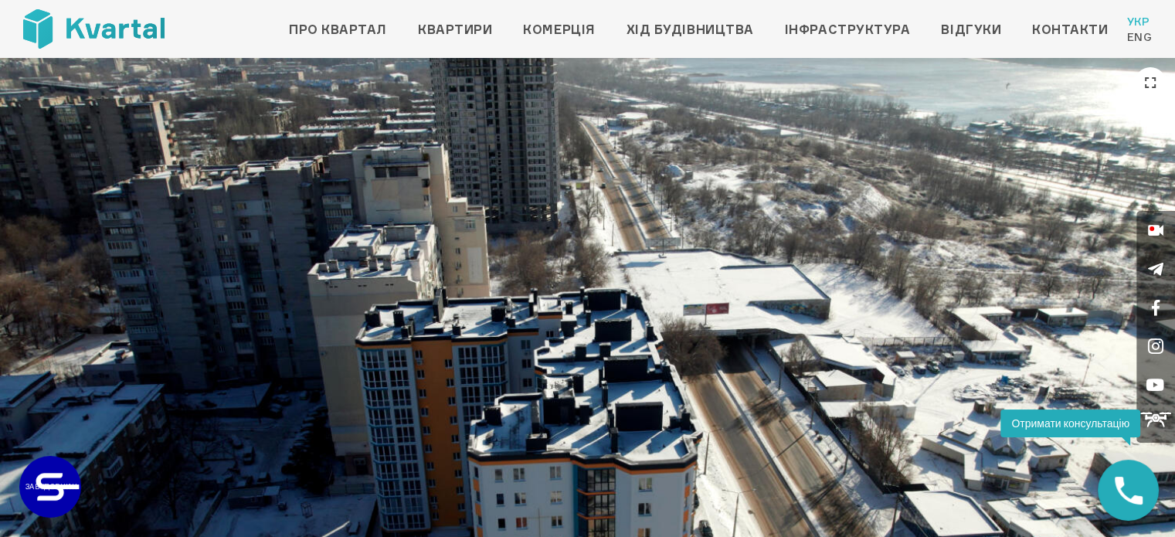
drag, startPoint x: 438, startPoint y: 506, endPoint x: 420, endPoint y: 503, distance: 18.0
click at [420, 503] on img at bounding box center [587, 388] width 1175 height 661
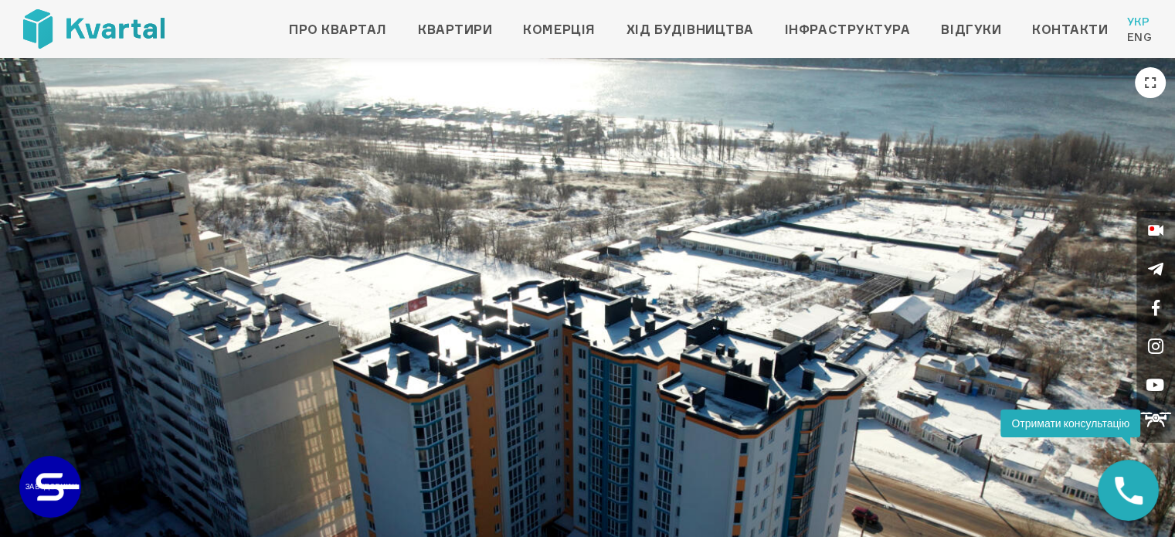
drag, startPoint x: 480, startPoint y: 423, endPoint x: 546, endPoint y: 418, distance: 65.8
click at [546, 418] on img at bounding box center [587, 388] width 1175 height 661
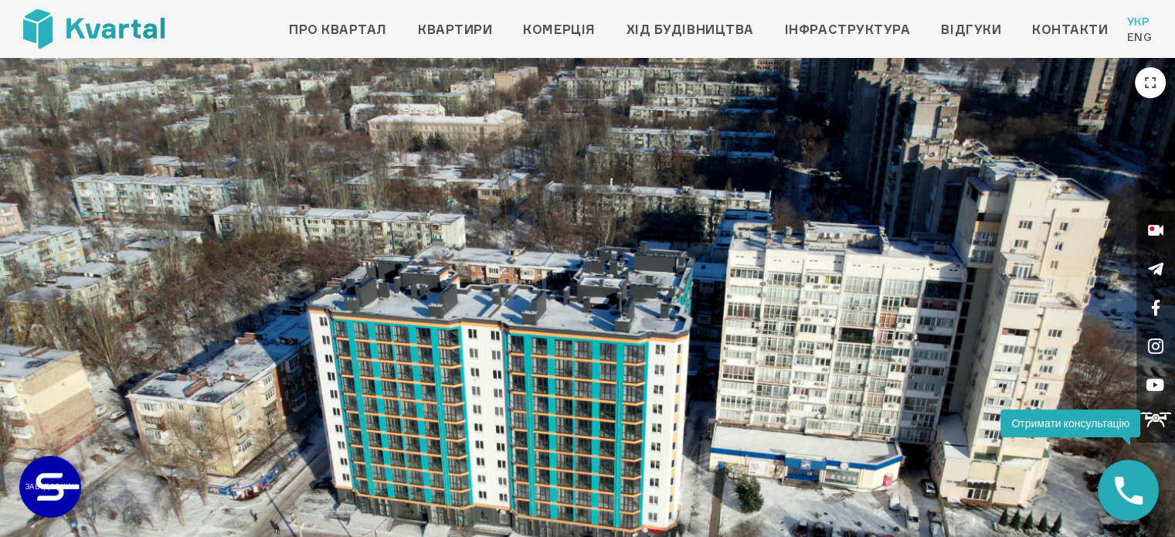
drag, startPoint x: 655, startPoint y: 466, endPoint x: 420, endPoint y: 383, distance: 249.8
click at [420, 383] on img at bounding box center [587, 388] width 1175 height 661
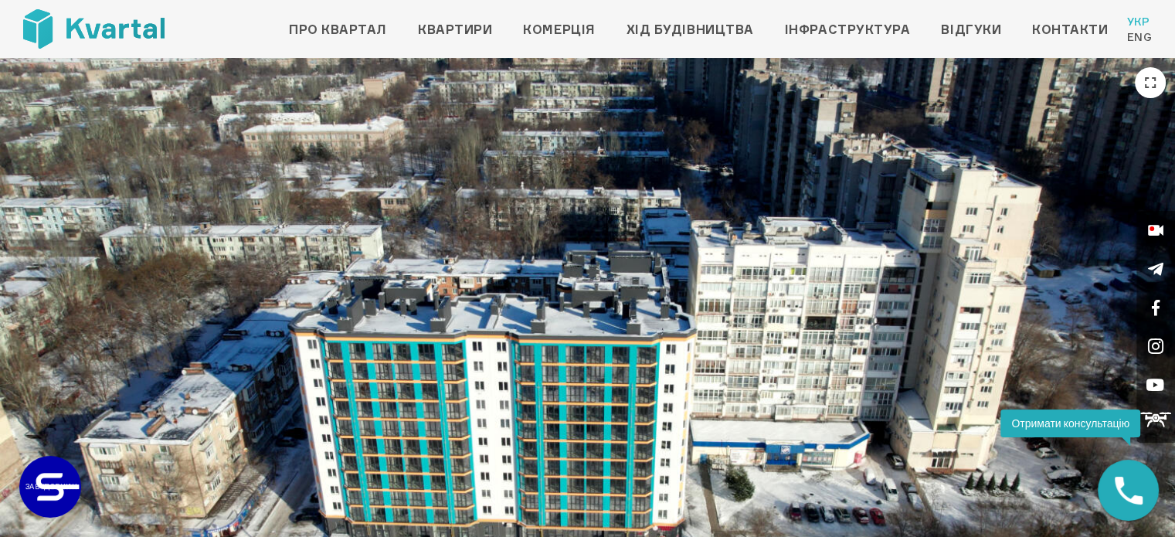
drag, startPoint x: 355, startPoint y: 446, endPoint x: 389, endPoint y: 440, distance: 34.6
click at [389, 440] on img at bounding box center [587, 388] width 1175 height 661
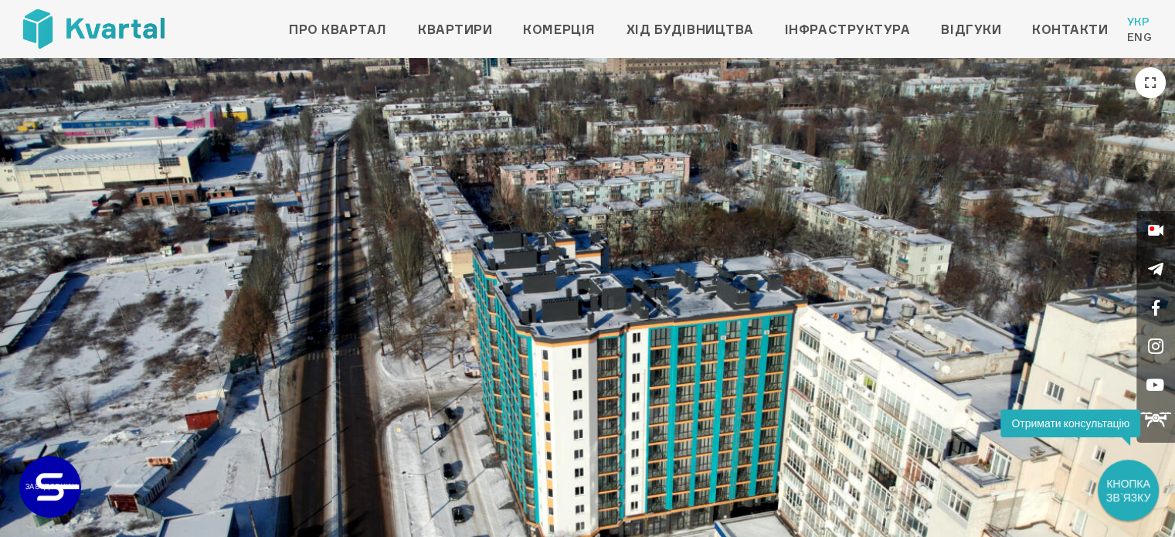
drag, startPoint x: 691, startPoint y: 440, endPoint x: 560, endPoint y: 453, distance: 131.2
click at [560, 453] on img at bounding box center [587, 388] width 1175 height 661
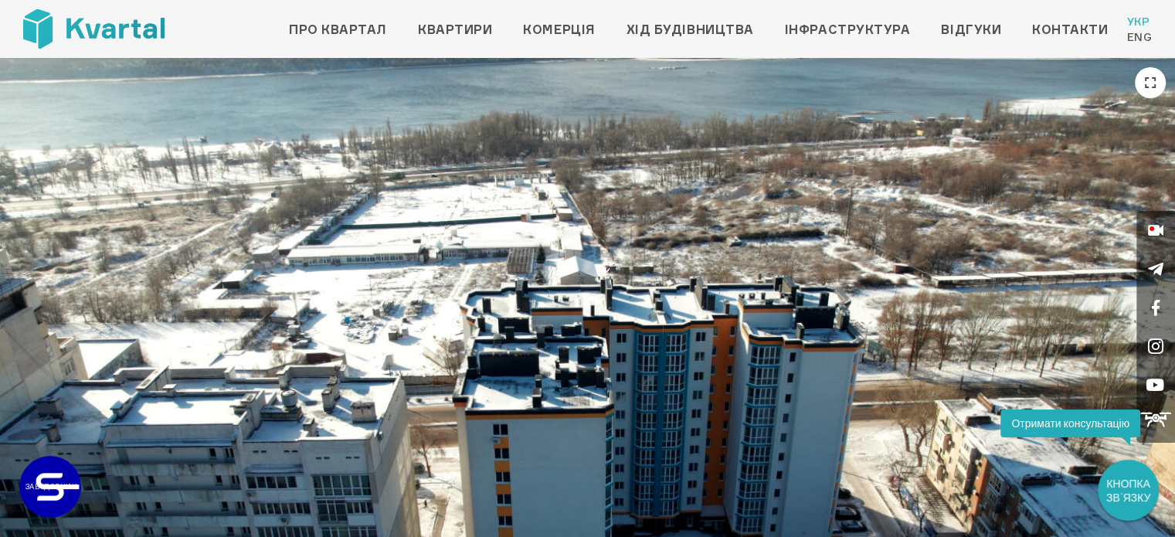
drag, startPoint x: 613, startPoint y: 438, endPoint x: 1023, endPoint y: 421, distance: 410.7
click at [1023, 421] on body "Про квартал Квартири Комерція Хід будівництва Інфраструктура Відгуки Контакти У…" at bounding box center [587, 486] width 1175 height 973
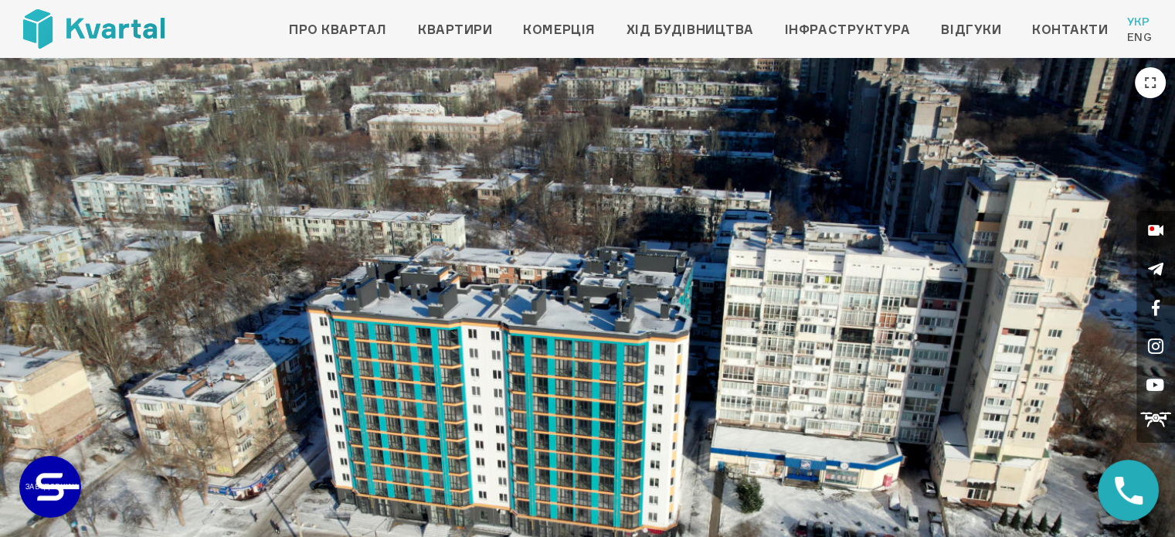
drag, startPoint x: 718, startPoint y: 398, endPoint x: 1013, endPoint y: 377, distance: 295.9
click at [1013, 377] on img at bounding box center [587, 388] width 1175 height 661
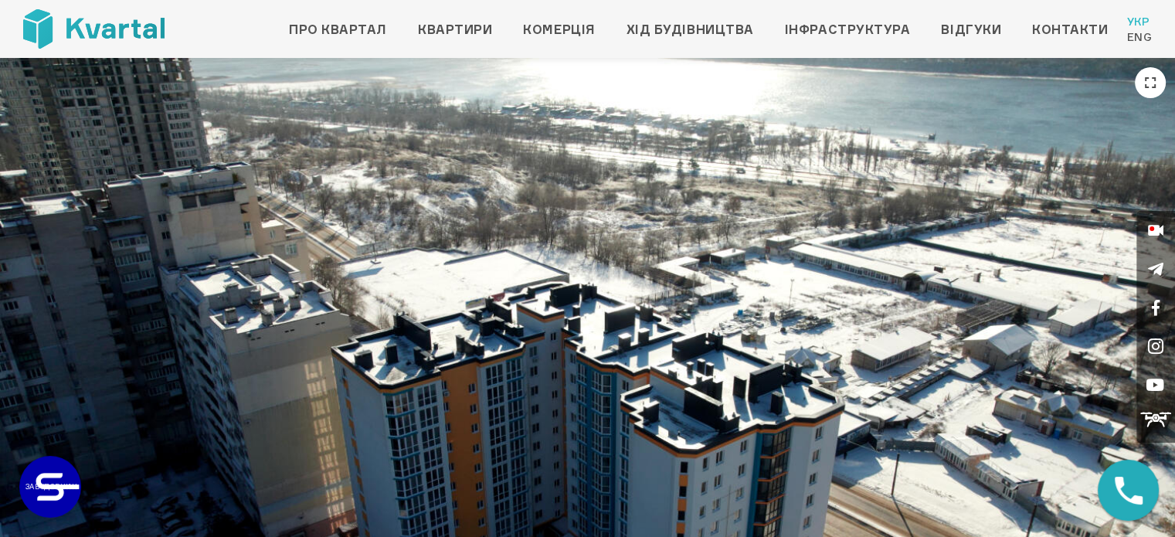
drag, startPoint x: 578, startPoint y: 370, endPoint x: 777, endPoint y: 375, distance: 198.6
click at [777, 375] on img at bounding box center [587, 388] width 1175 height 661
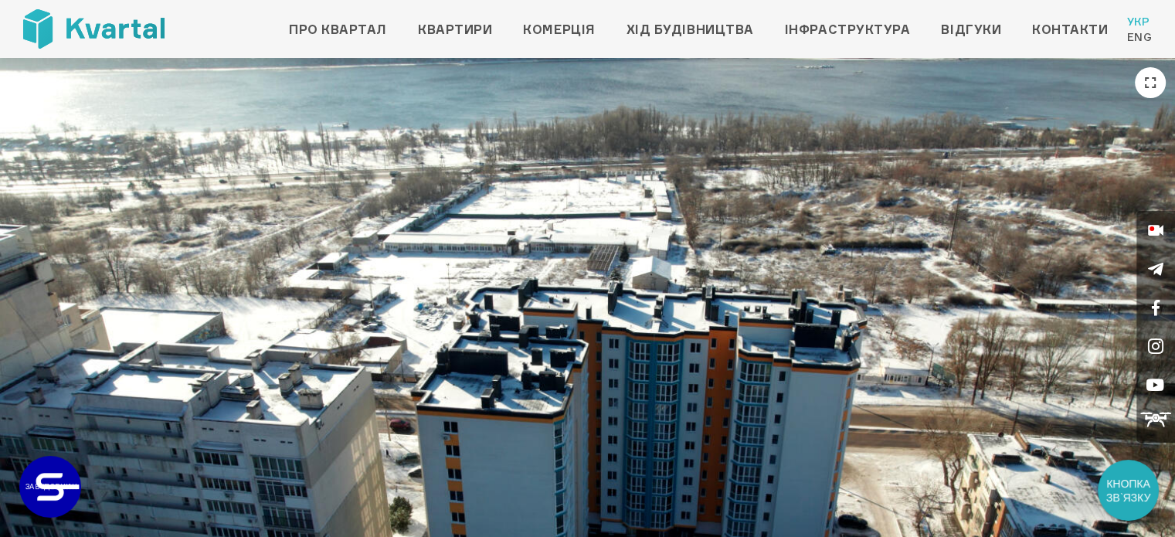
drag, startPoint x: 694, startPoint y: 389, endPoint x: 746, endPoint y: 386, distance: 52.6
click at [746, 386] on img at bounding box center [587, 388] width 1175 height 661
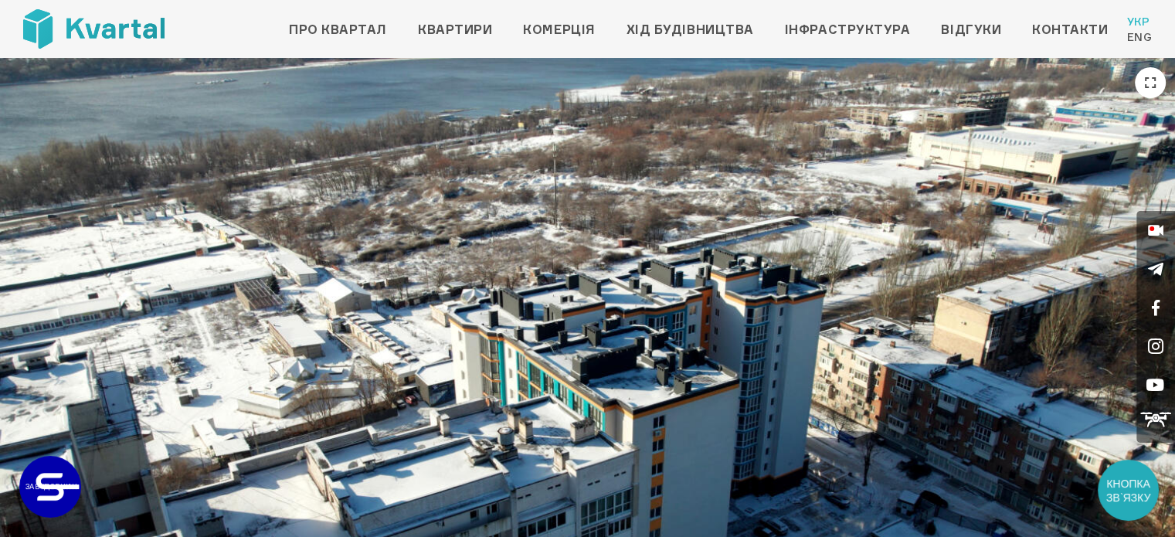
drag, startPoint x: 682, startPoint y: 400, endPoint x: 754, endPoint y: 374, distance: 77.2
click at [754, 374] on img at bounding box center [587, 388] width 1175 height 661
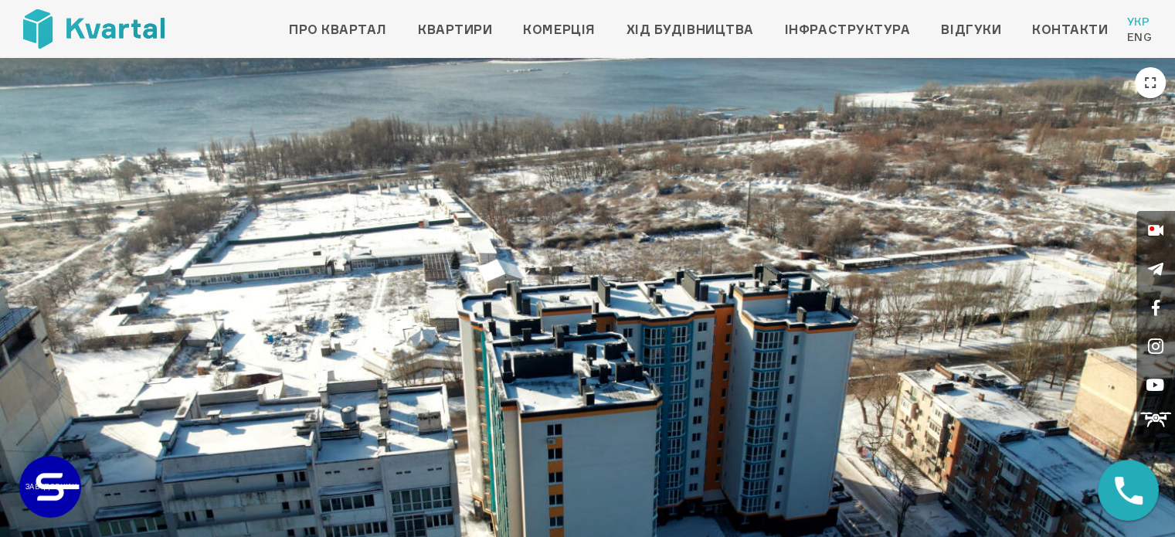
drag, startPoint x: 736, startPoint y: 373, endPoint x: 719, endPoint y: 371, distance: 17.2
click at [719, 371] on img at bounding box center [587, 388] width 1175 height 661
click at [1158, 231] on icon at bounding box center [1155, 230] width 15 height 39
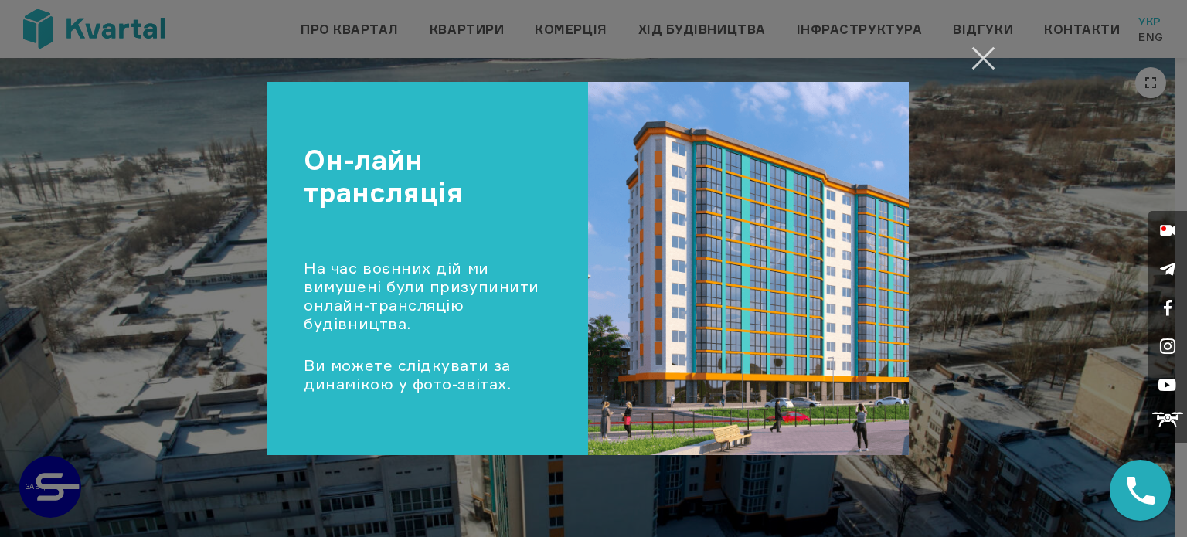
click at [983, 62] on button "Закрити" at bounding box center [983, 58] width 30 height 30
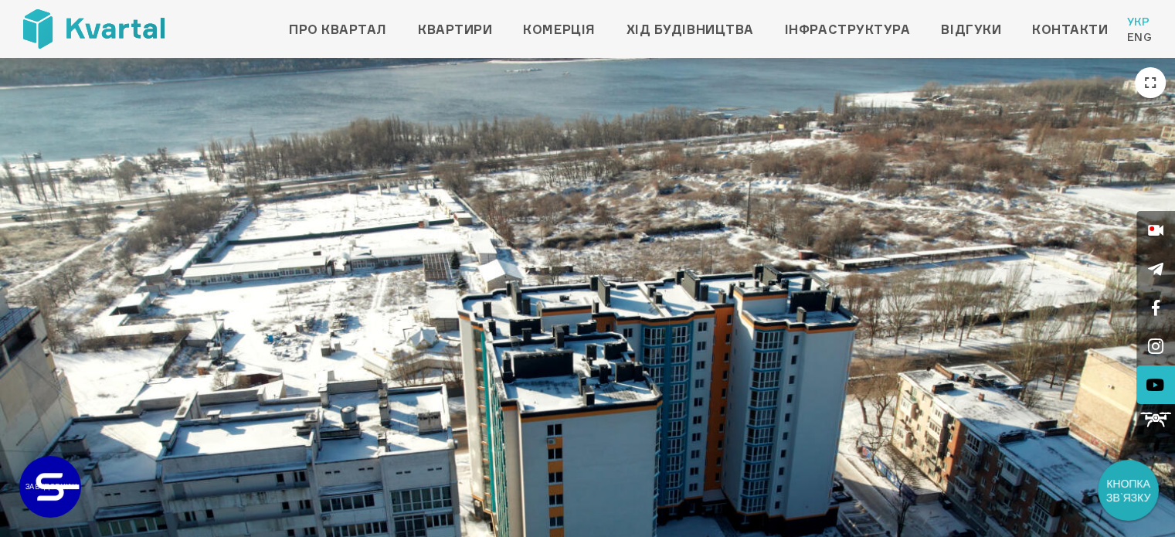
click at [1151, 387] on icon at bounding box center [1156, 384] width 19 height 39
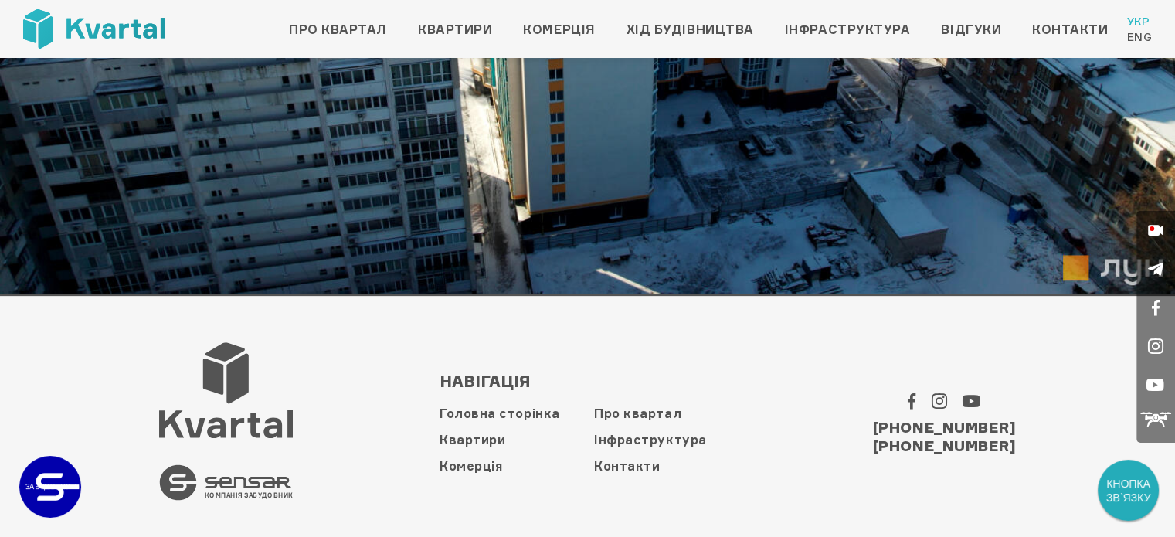
scroll to position [435, 0]
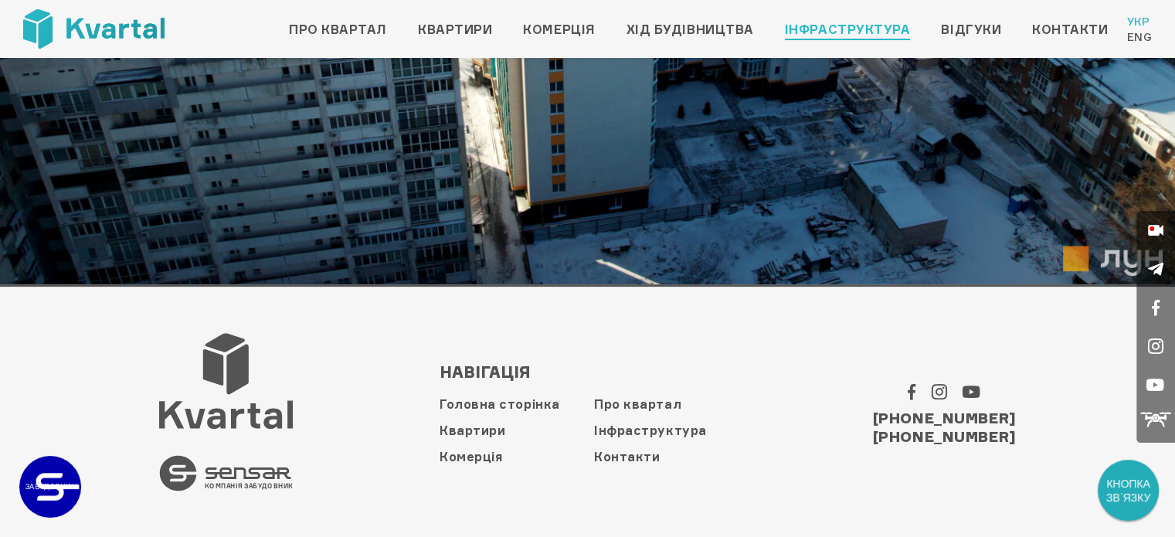
click at [869, 24] on link "Інфраструктура" at bounding box center [848, 29] width 126 height 19
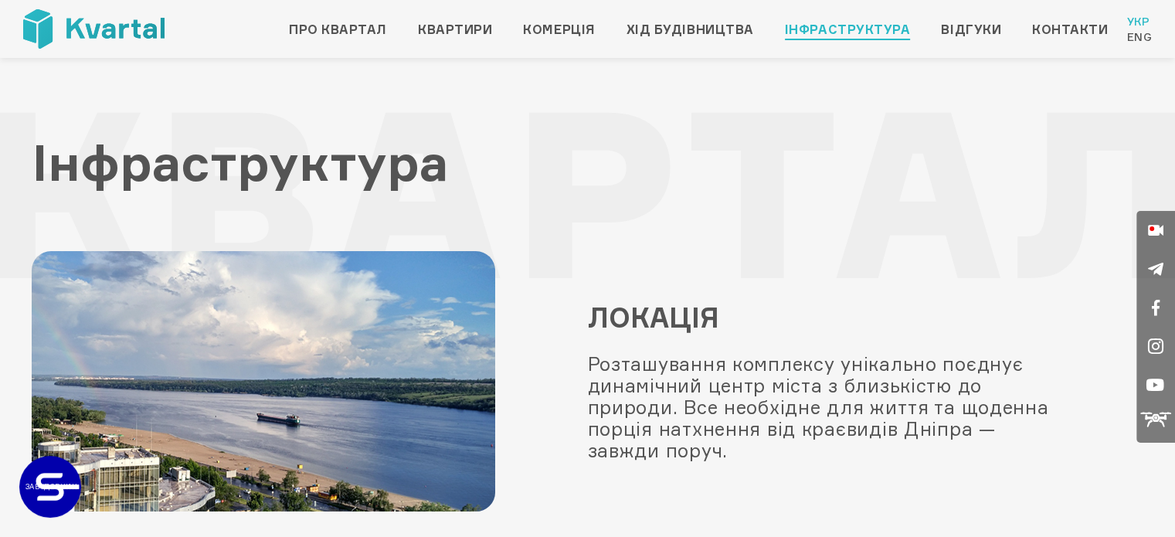
click at [723, 395] on div "Розташування комплексу унікально поєднує динамічний центр міста з близькістю до…" at bounding box center [820, 407] width 464 height 108
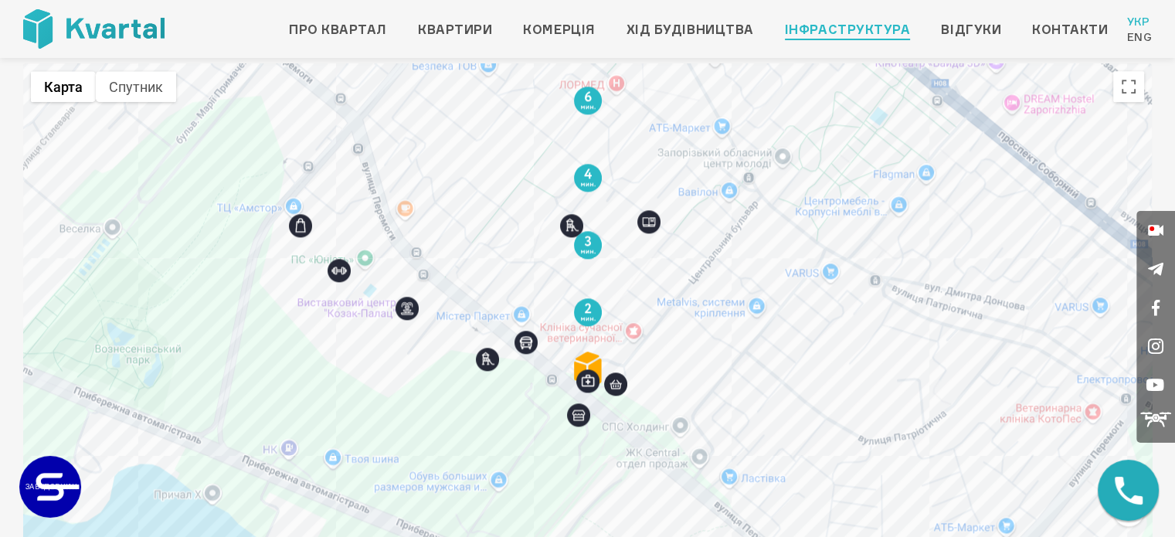
scroll to position [1830, 0]
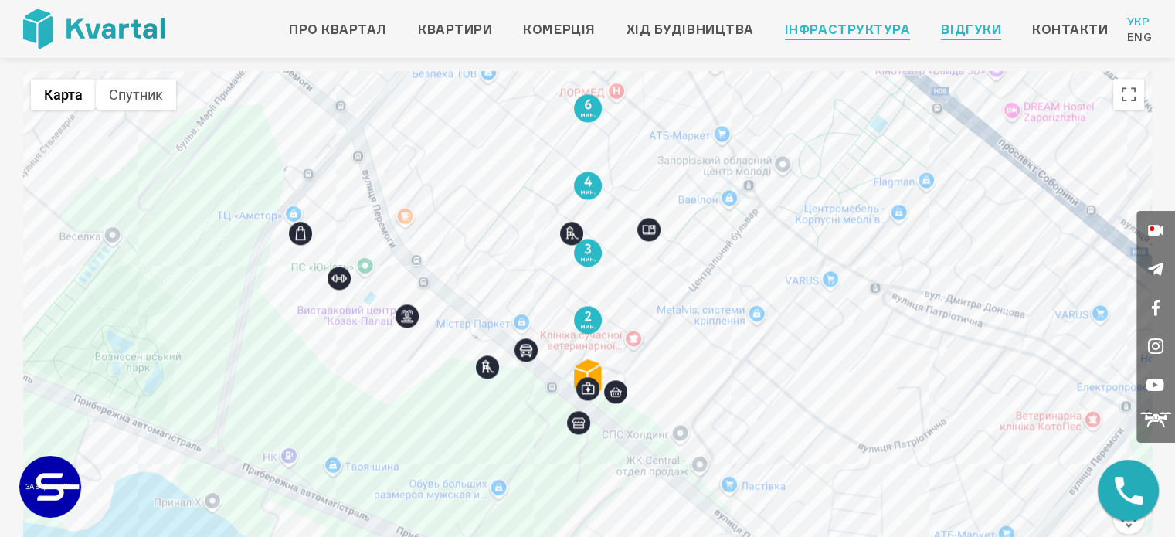
click at [986, 27] on link "Відгуки" at bounding box center [971, 29] width 60 height 19
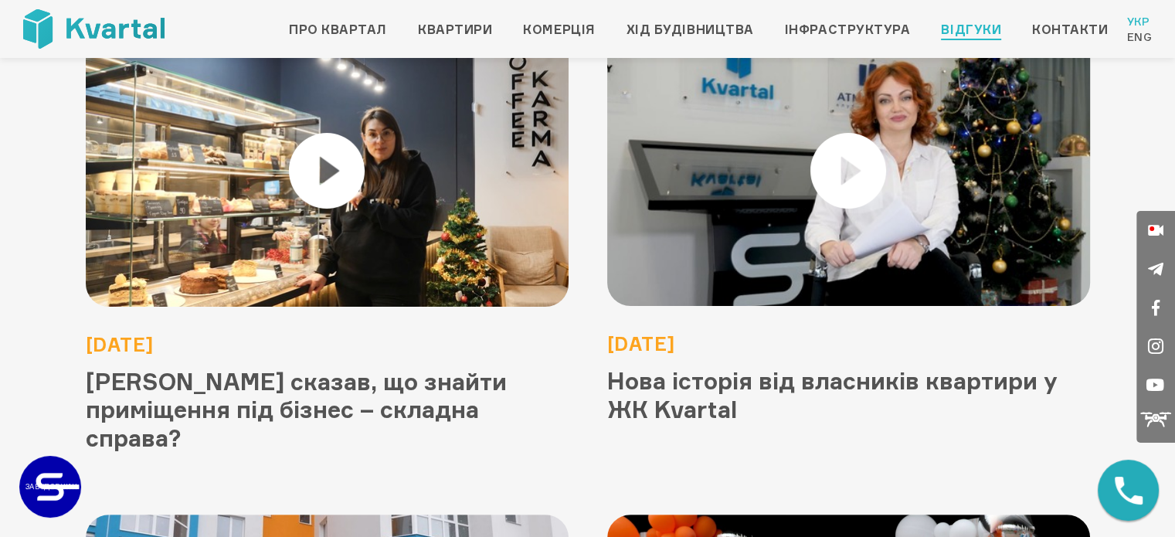
click at [829, 165] on img at bounding box center [849, 170] width 580 height 325
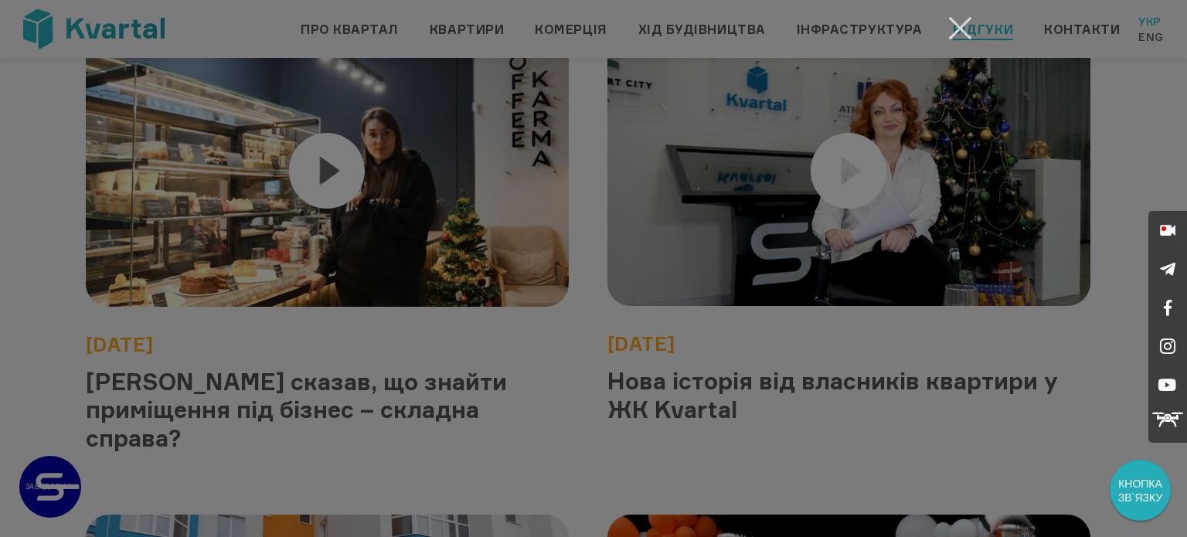
click at [955, 29] on button "Закрити" at bounding box center [960, 28] width 30 height 30
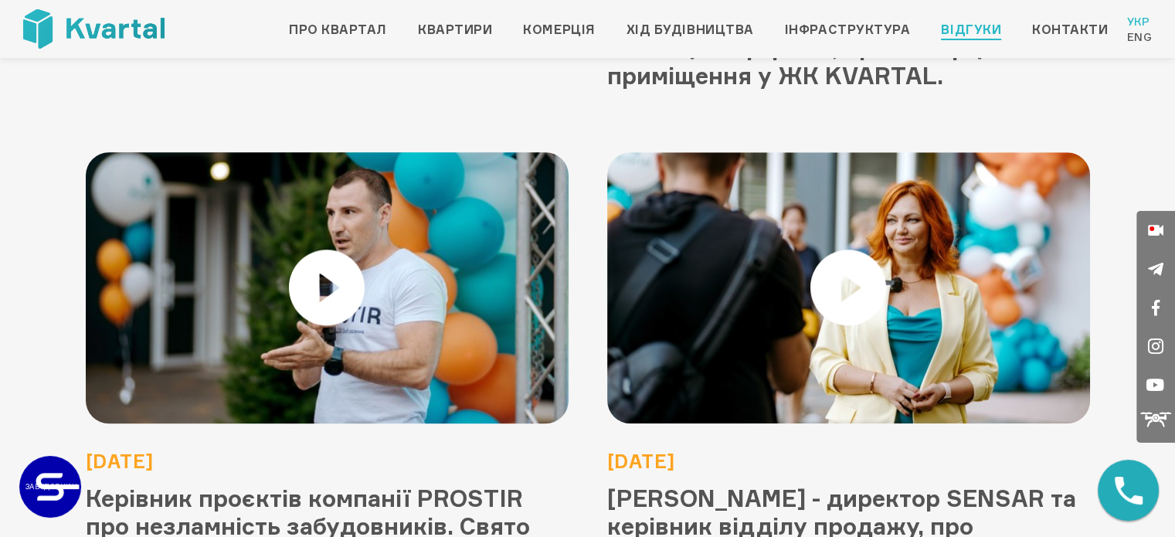
scroll to position [1623, 0]
